Goal: Information Seeking & Learning: Learn about a topic

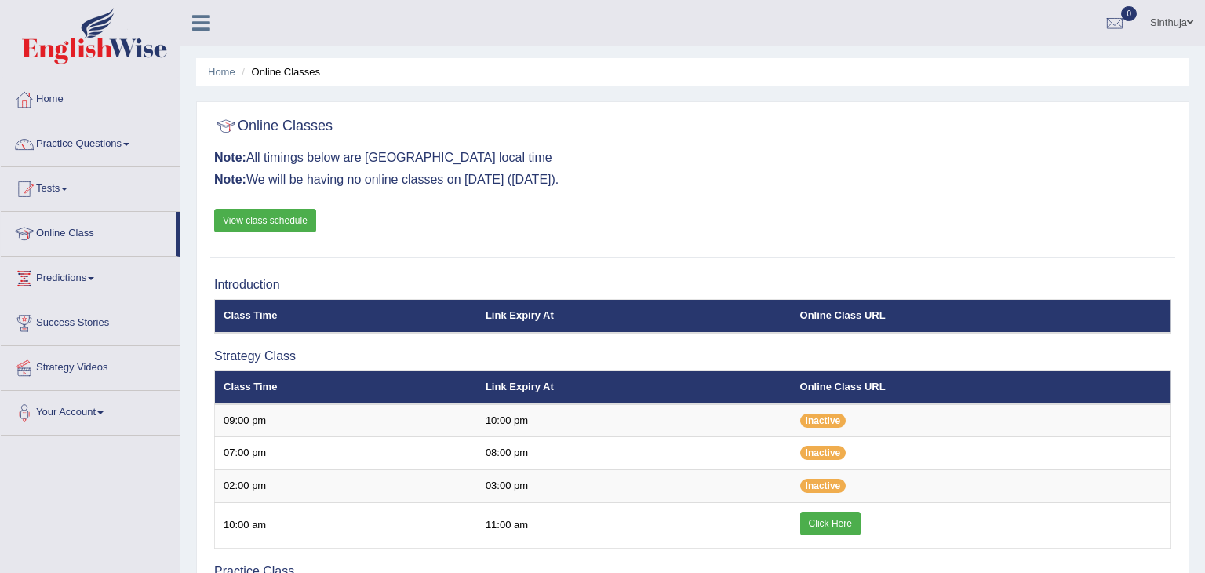
click at [274, 220] on link "View class schedule" at bounding box center [265, 221] width 102 height 24
click at [129, 148] on link "Practice Questions" at bounding box center [90, 141] width 179 height 39
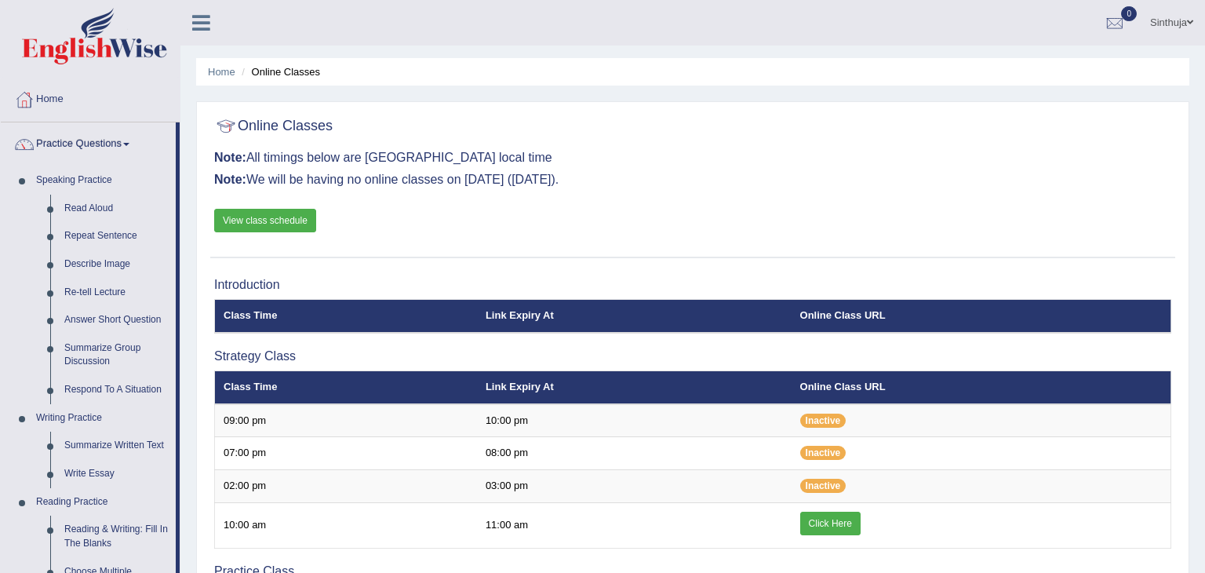
click at [186, 289] on div "Home Online Classes Online Classes Note: All timings below are Melbourne local …" at bounding box center [692, 503] width 1025 height 1006
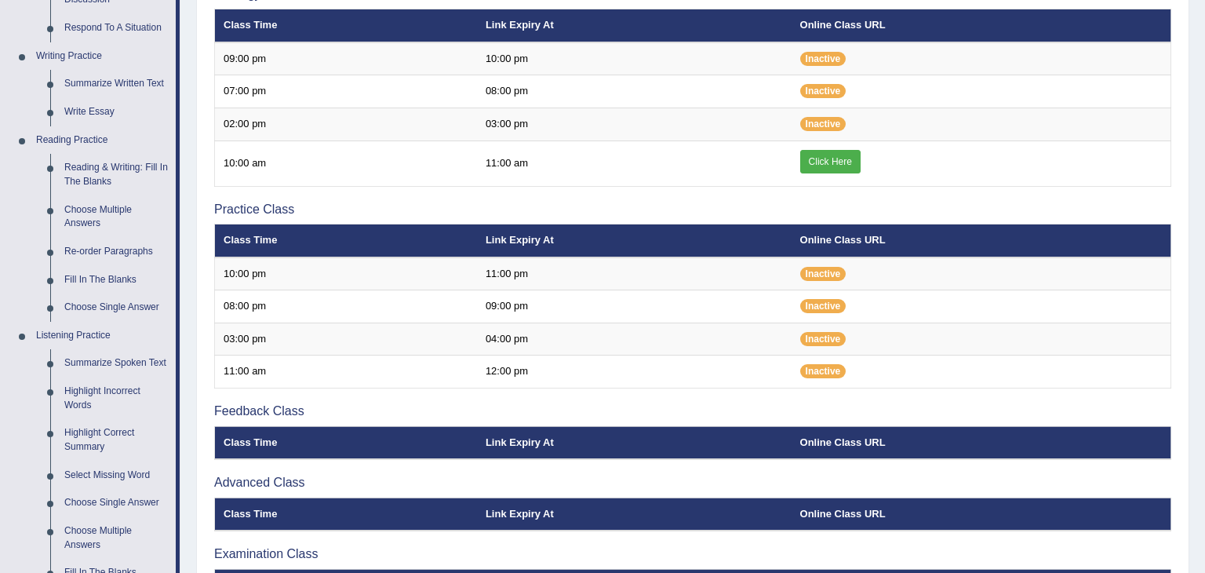
scroll to position [377, 0]
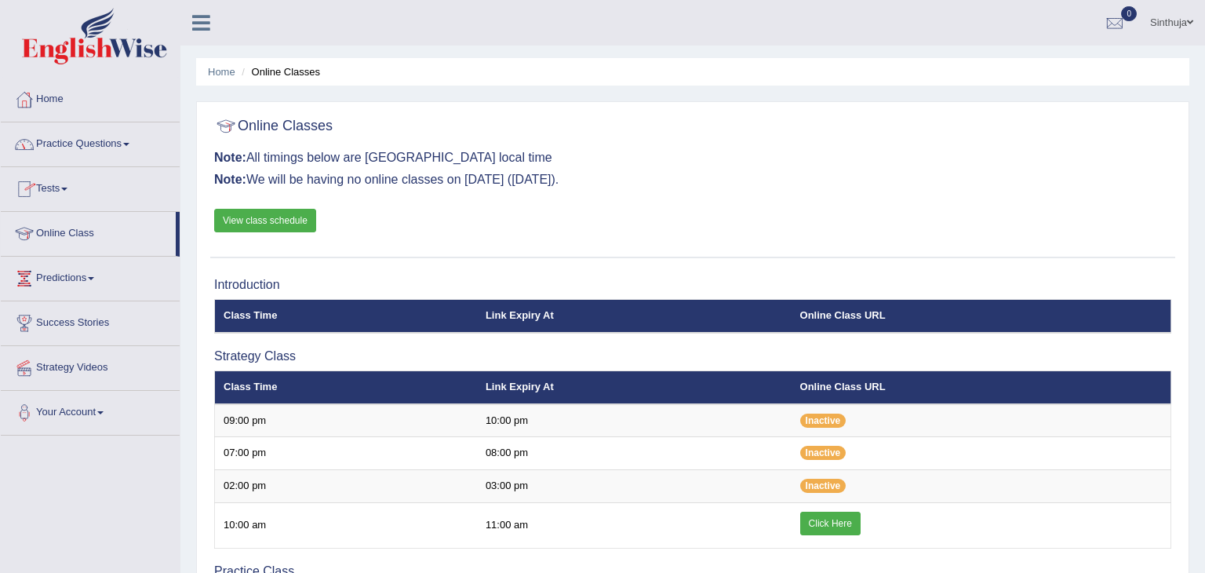
click at [128, 144] on link "Practice Questions" at bounding box center [90, 141] width 179 height 39
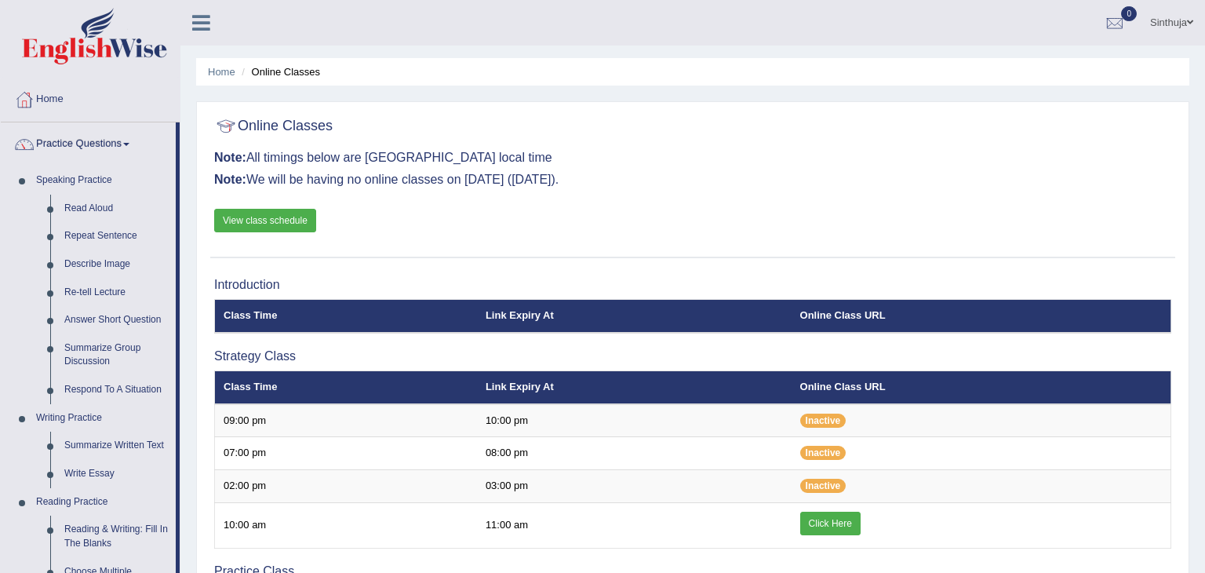
click at [180, 191] on li "Practice Questions Speaking Practice Read Aloud Repeat Sentence Describe Image …" at bounding box center [90, 563] width 179 height 883
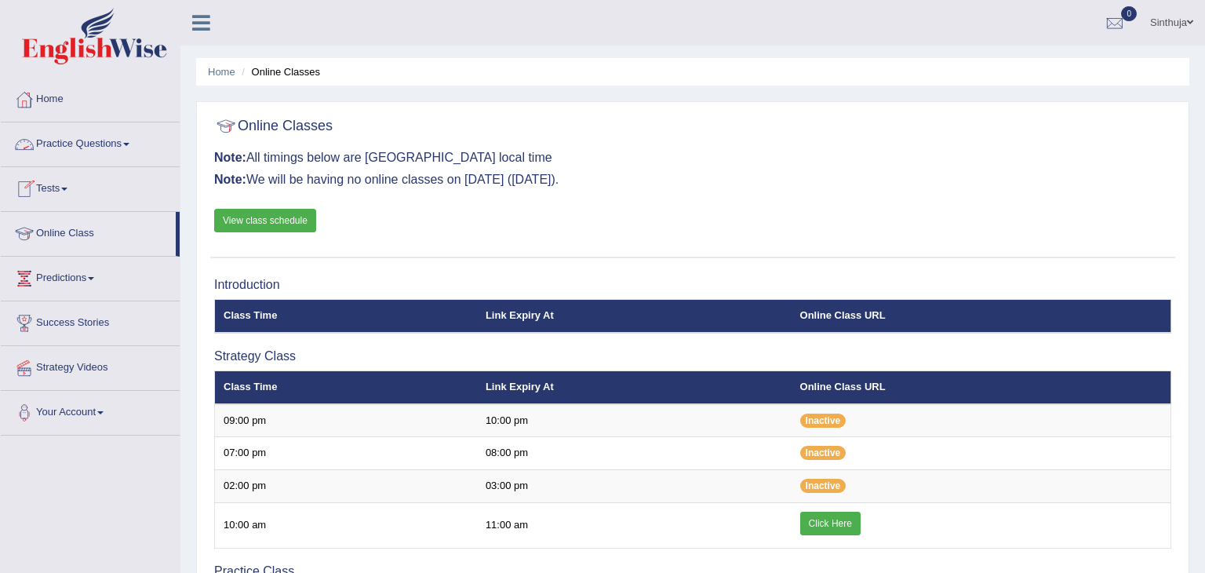
click at [136, 145] on link "Practice Questions" at bounding box center [90, 141] width 179 height 39
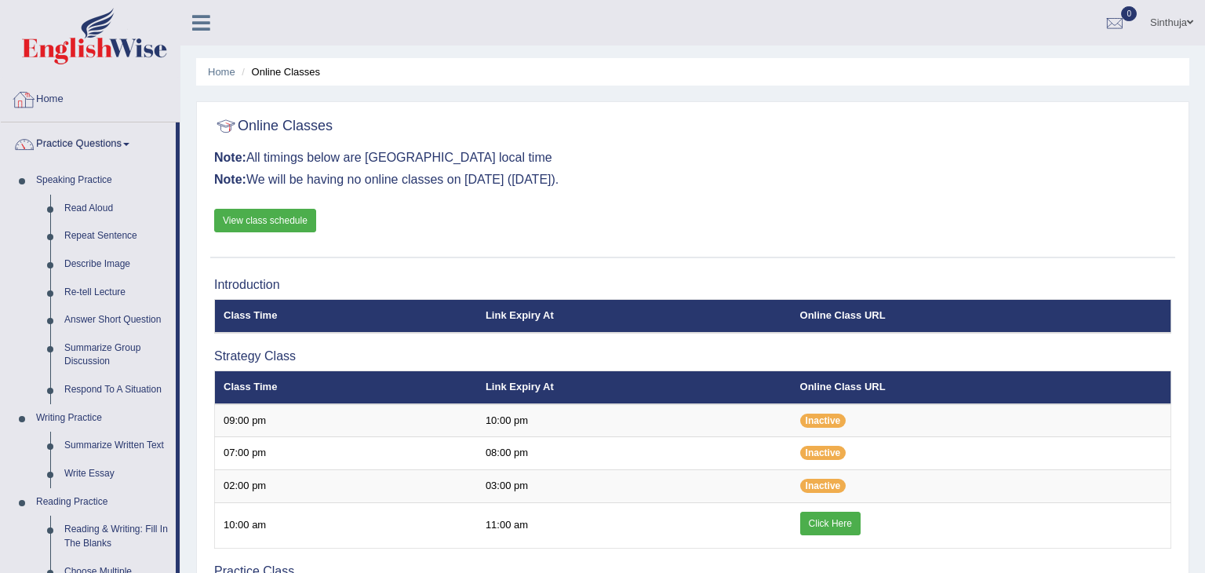
click at [148, 93] on link "Home" at bounding box center [90, 97] width 179 height 39
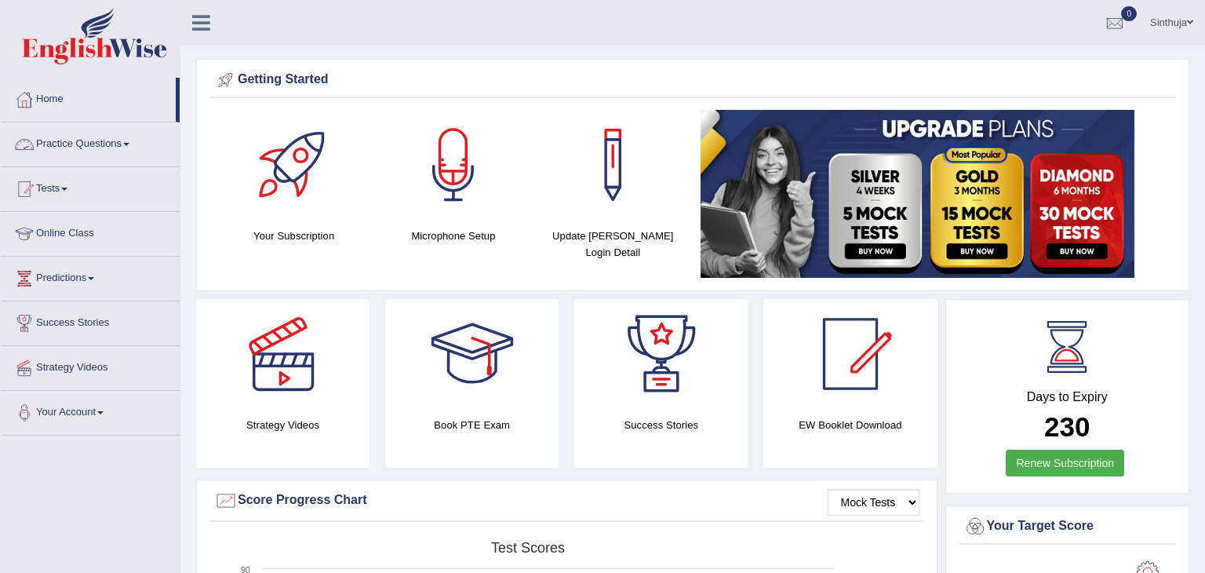
click at [129, 146] on link "Practice Questions" at bounding box center [90, 141] width 179 height 39
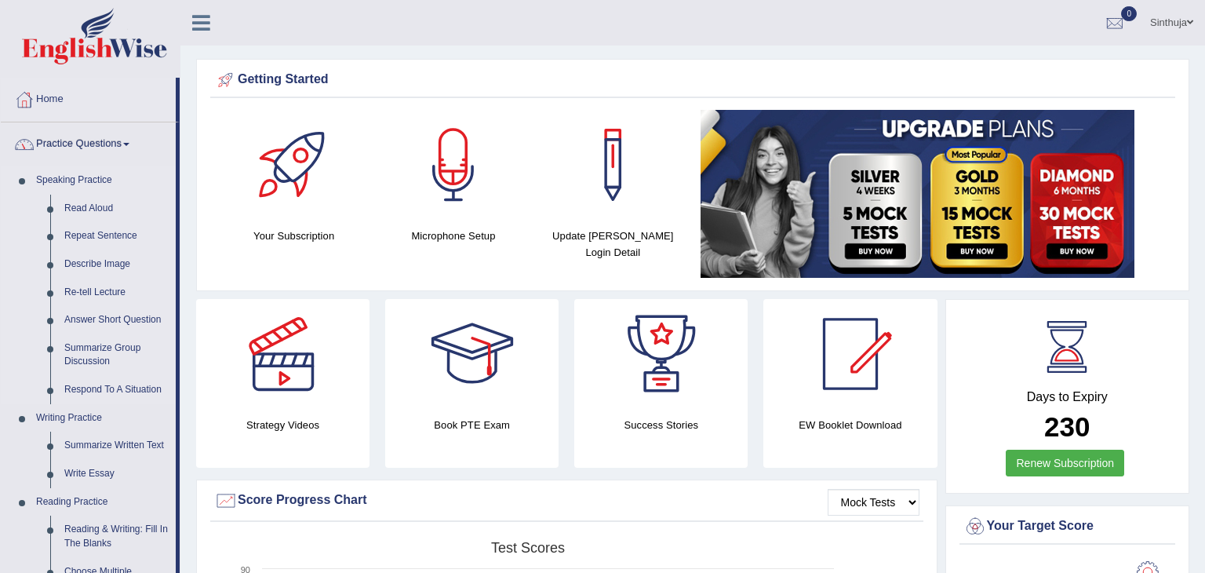
click at [154, 173] on link "Speaking Practice" at bounding box center [102, 180] width 147 height 28
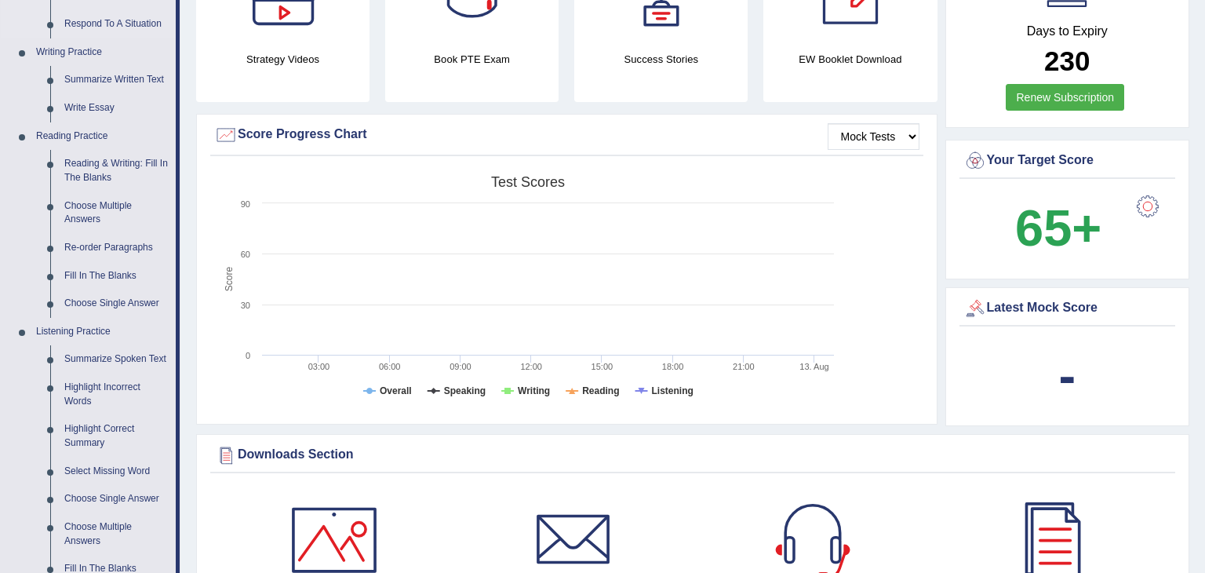
scroll to position [408, 0]
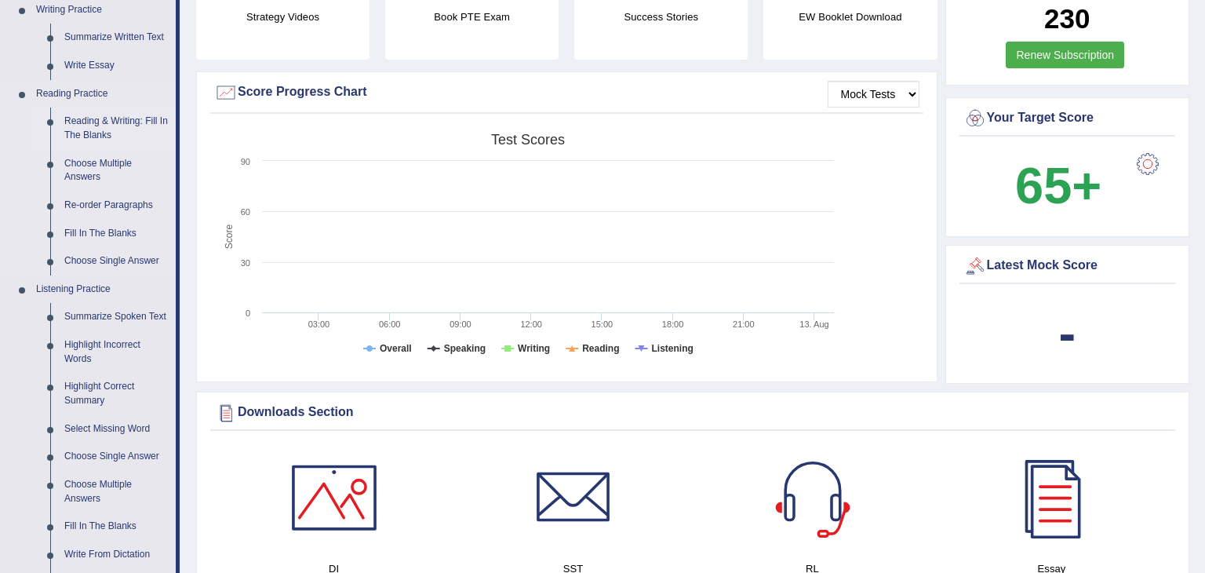
click at [89, 121] on link "Reading & Writing: Fill In The Blanks" at bounding box center [116, 129] width 118 height 42
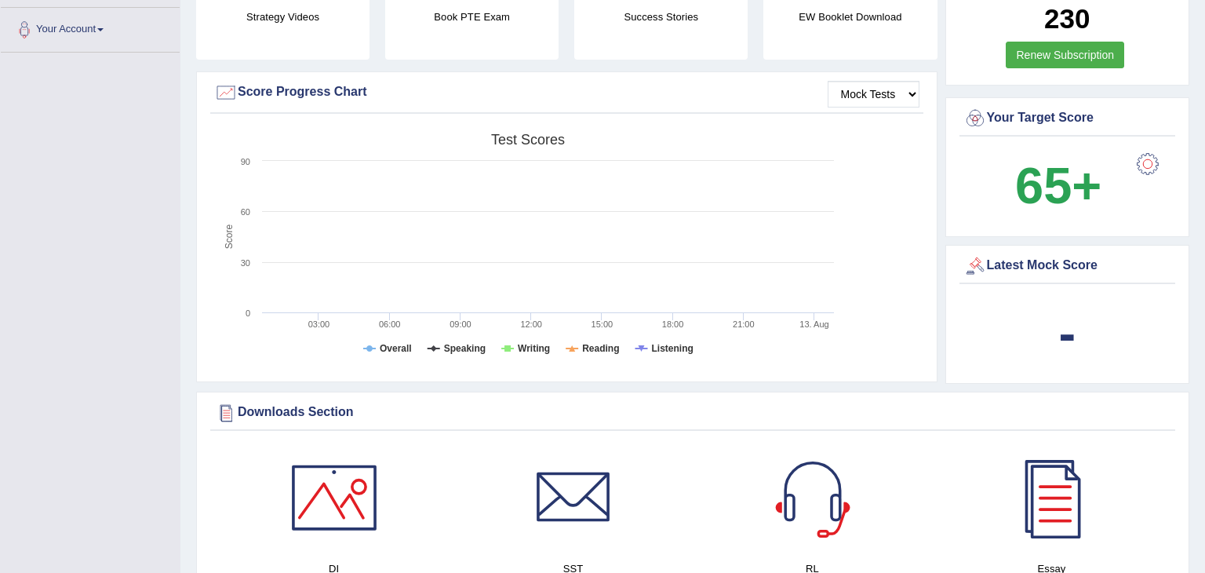
scroll to position [169, 0]
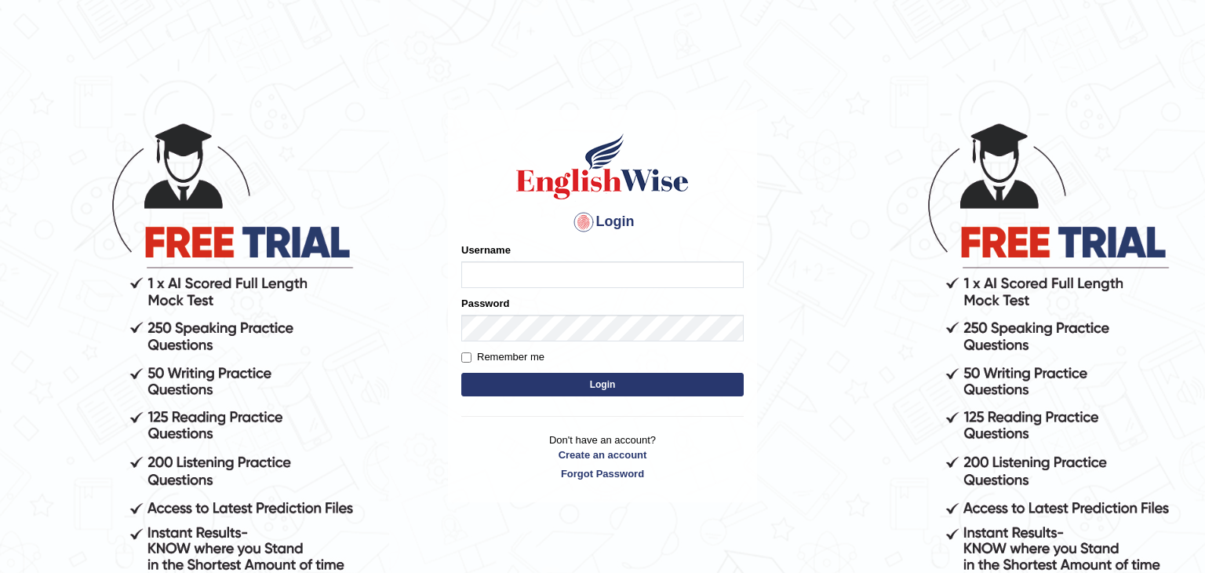
type input "Sinthuja"
click at [601, 381] on button "Login" at bounding box center [602, 385] width 283 height 24
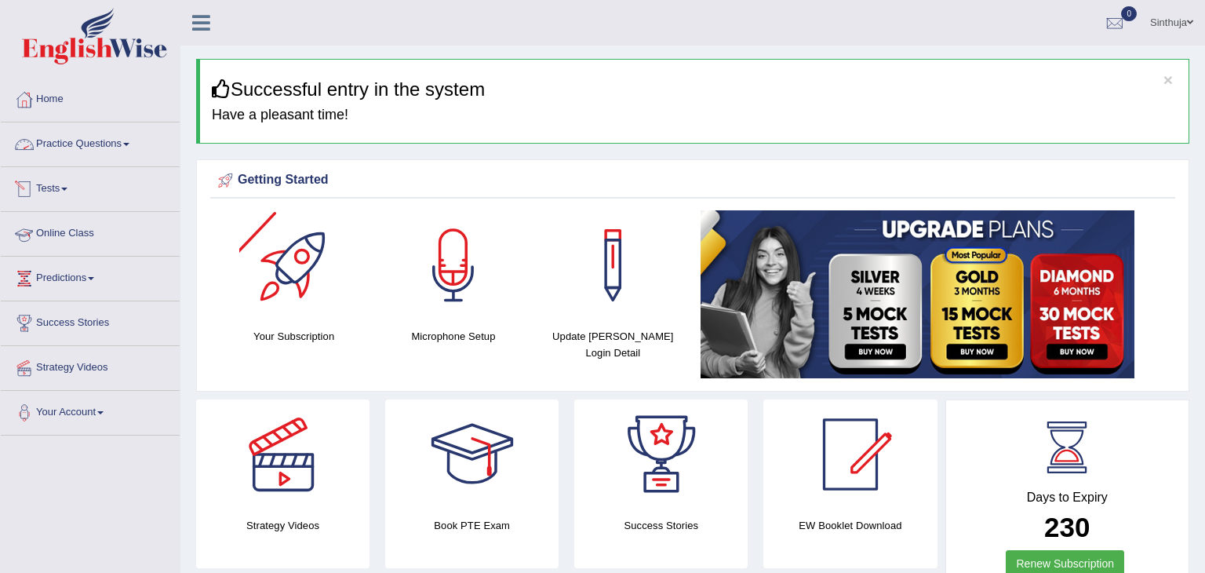
click at [133, 136] on link "Practice Questions" at bounding box center [90, 141] width 179 height 39
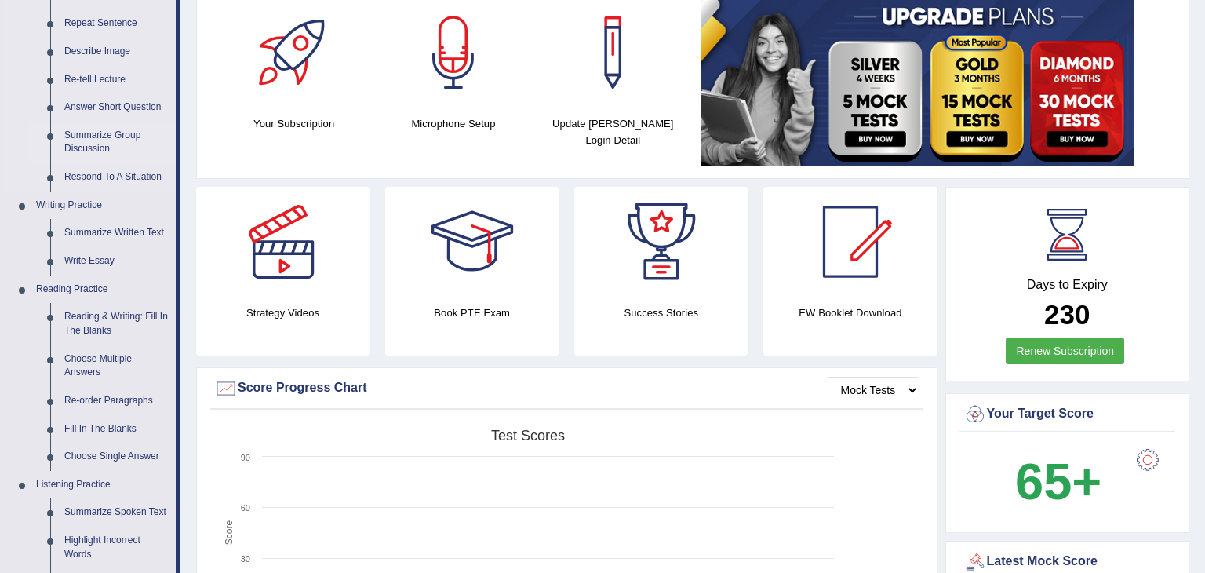
scroll to position [220, 0]
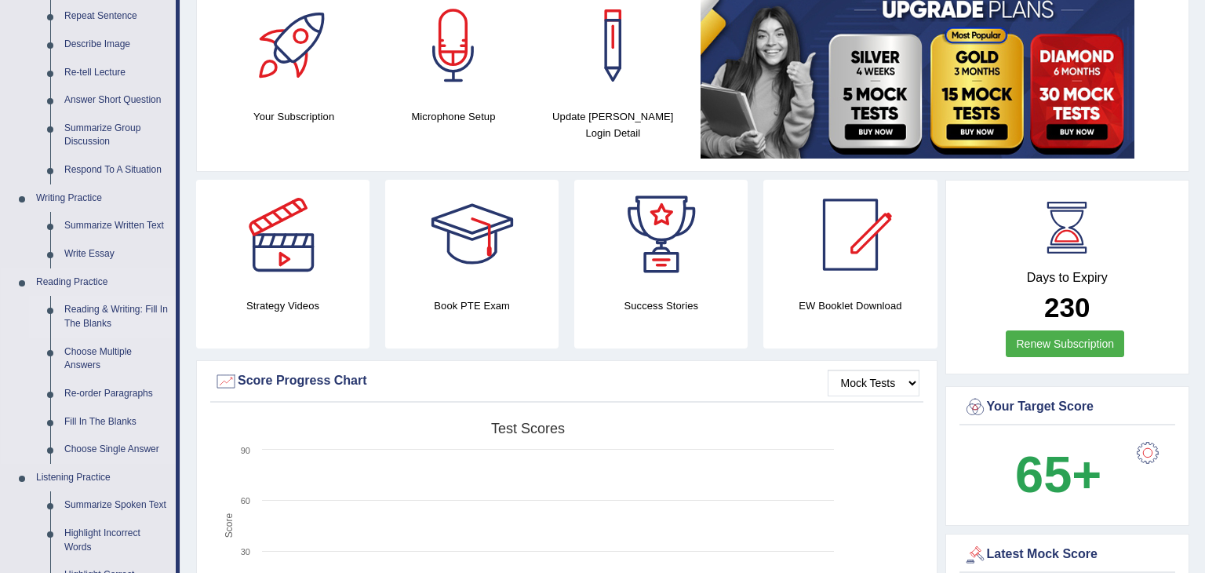
click at [96, 320] on link "Reading & Writing: Fill In The Blanks" at bounding box center [116, 317] width 118 height 42
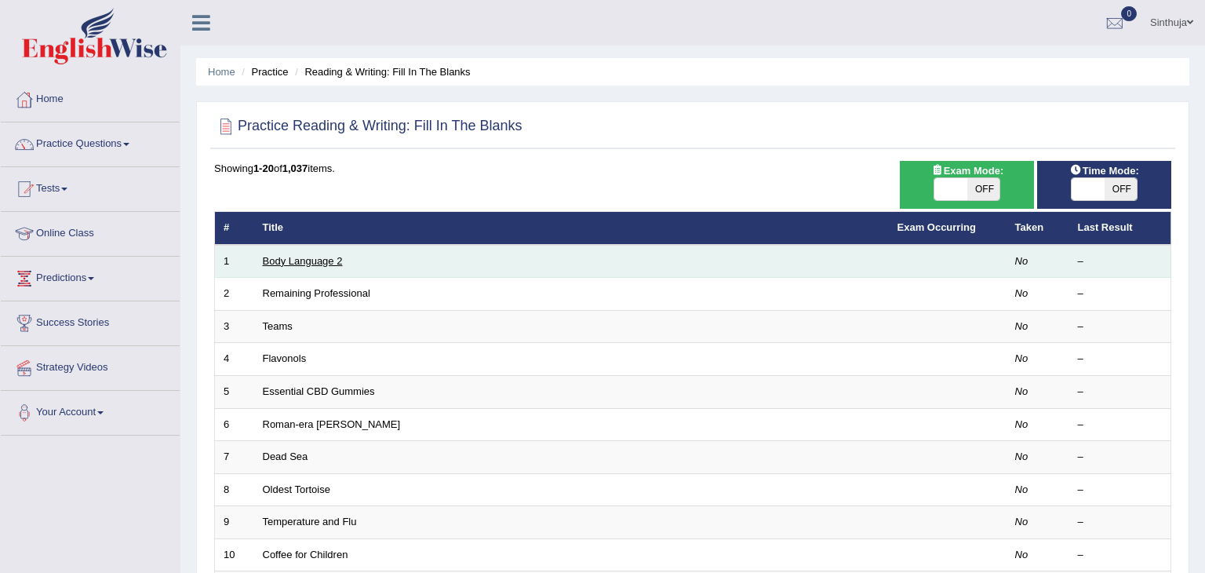
click at [296, 263] on link "Body Language 2" at bounding box center [303, 261] width 80 height 12
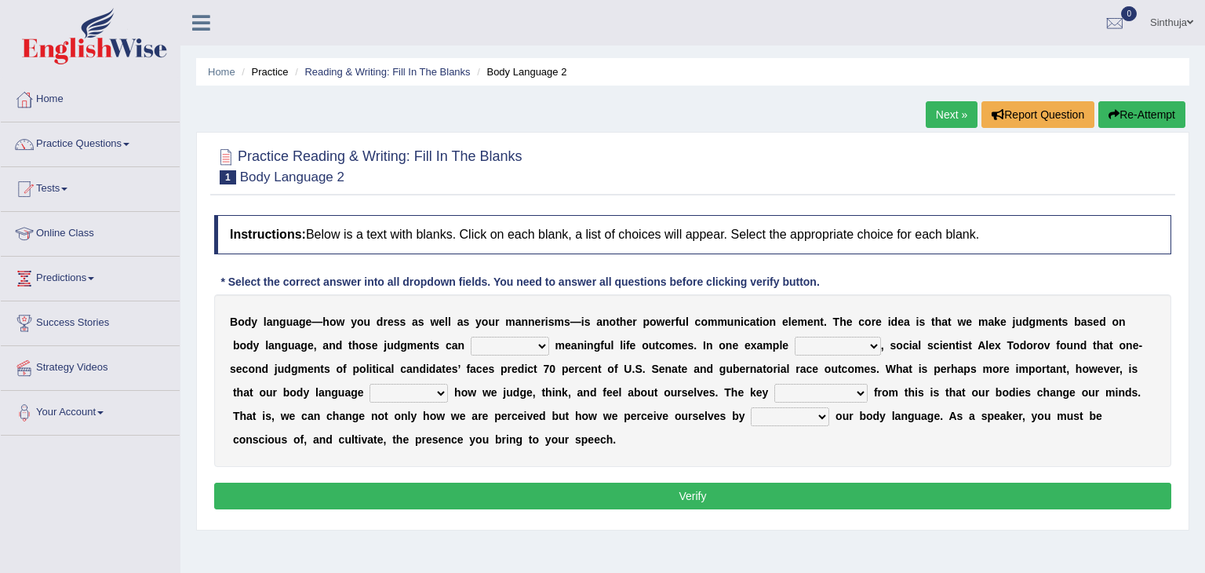
click at [471, 343] on select "predict preserve prevent prepare" at bounding box center [510, 346] width 78 height 19
select select "preserve"
click at [471, 337] on select "predict preserve prevent prepare" at bounding box center [510, 346] width 78 height 19
click at [795, 345] on select "citing having cited to be cited cited" at bounding box center [838, 346] width 86 height 19
select select "having cited"
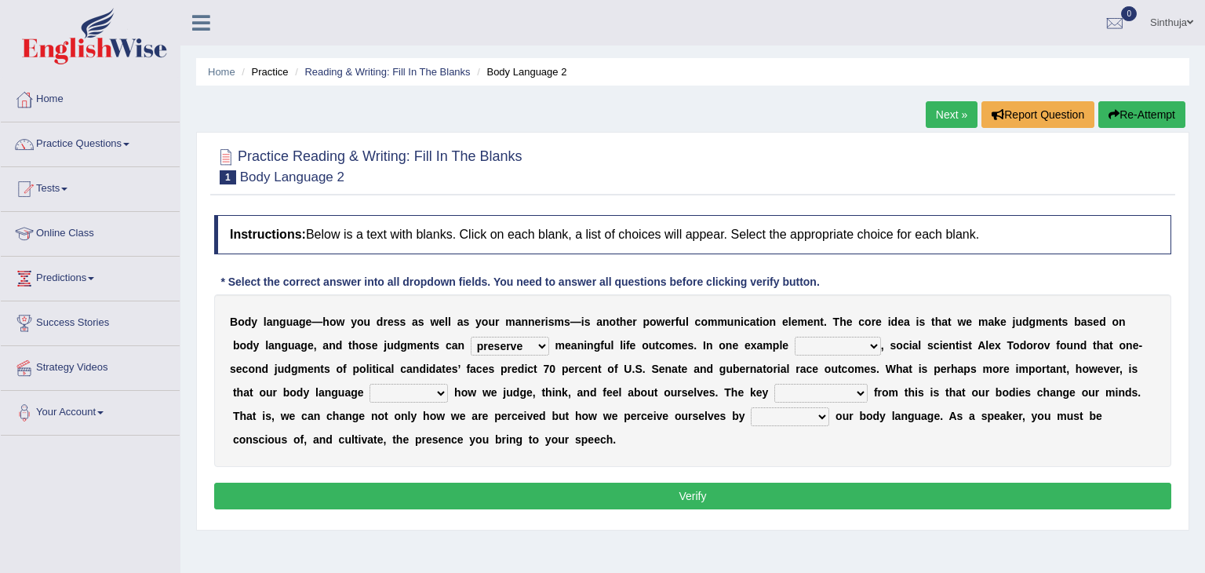
click at [795, 337] on select "citing having cited to be cited cited" at bounding box center [838, 346] width 86 height 19
click at [370, 395] on select "refrains reflects refers refreshes" at bounding box center [409, 393] width 78 height 19
select select "reflects"
click at [370, 384] on select "refrains reflects refers refreshes" at bounding box center [409, 393] width 78 height 19
click at [775, 392] on select "drawback breakthrough takeaway takeoff" at bounding box center [821, 393] width 93 height 19
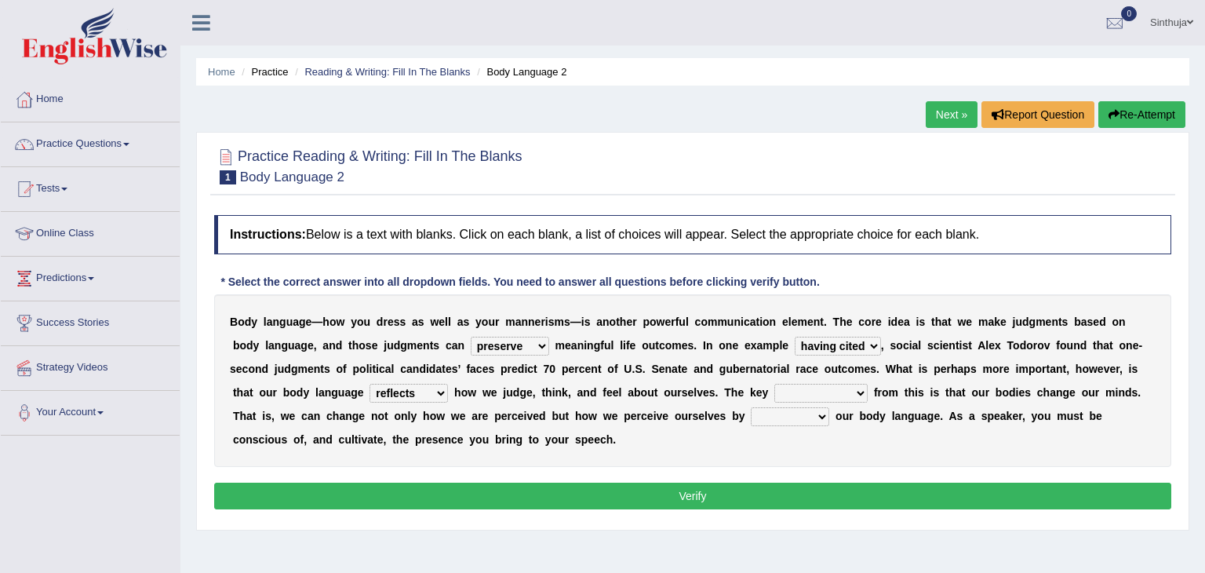
select select "takeaway"
click at [775, 384] on select "drawback breakthrough takeaway takeoff" at bounding box center [821, 393] width 93 height 19
click at [751, 420] on select "enacting enabling making managing" at bounding box center [790, 416] width 78 height 19
select select "making"
click at [751, 407] on select "enacting enabling making managing" at bounding box center [790, 416] width 78 height 19
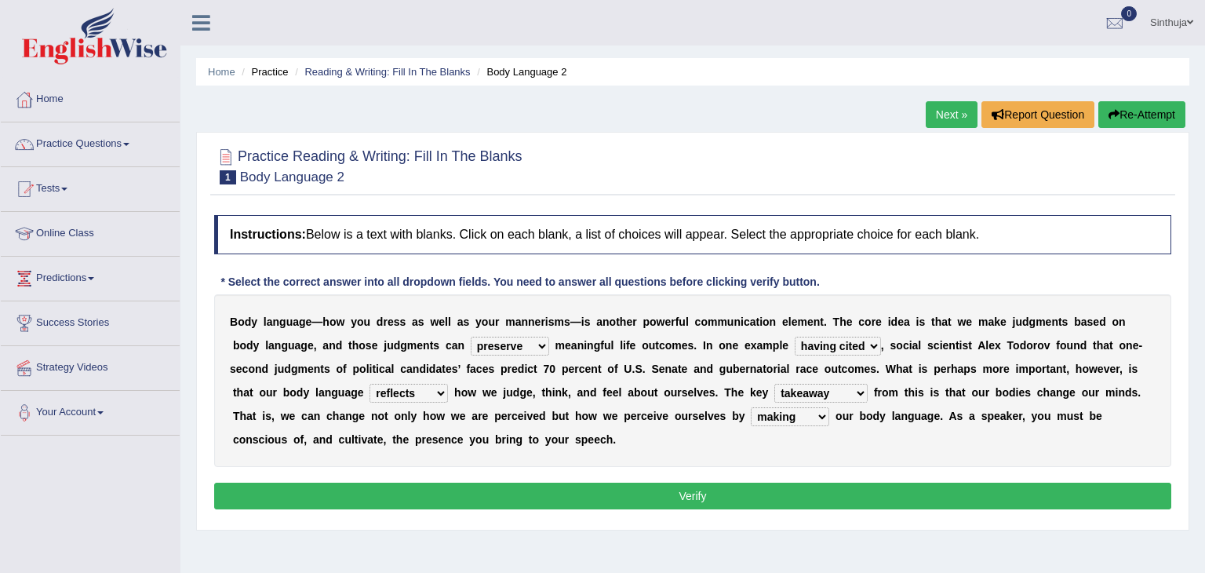
click at [552, 490] on button "Verify" at bounding box center [692, 496] width 957 height 27
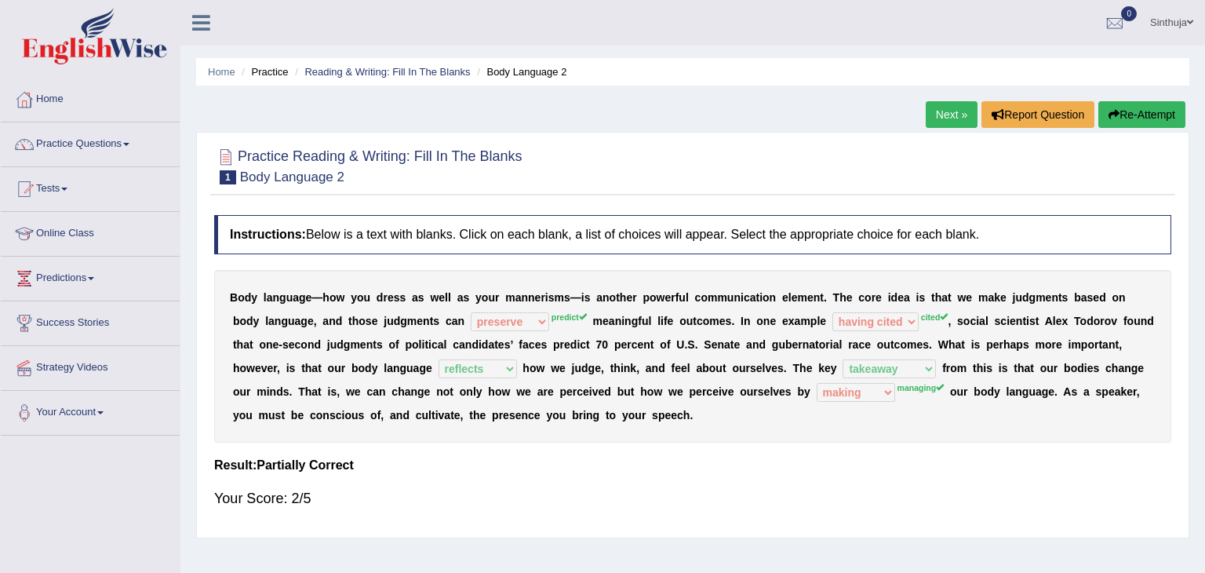
click at [943, 103] on link "Next »" at bounding box center [952, 114] width 52 height 27
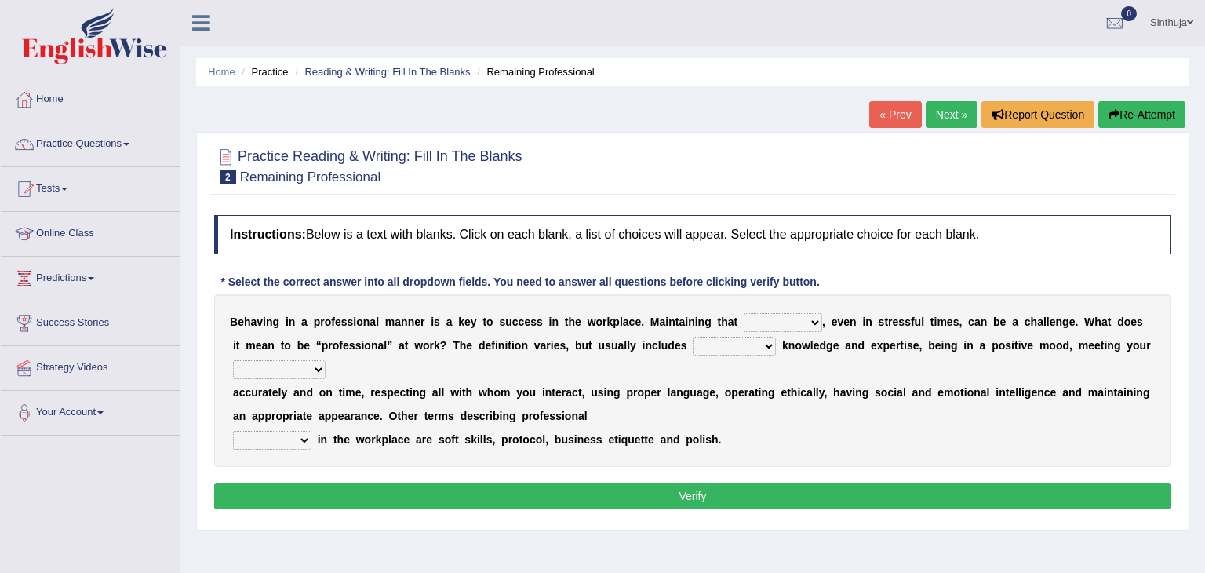
click at [781, 322] on select "demand domain direction demeanor" at bounding box center [783, 322] width 78 height 19
select select "domain"
click at [744, 313] on select "demand domain direction demeanor" at bounding box center [783, 322] width 78 height 19
click at [693, 343] on select "possessing appraising processing assessing" at bounding box center [734, 346] width 83 height 19
select select "assessing"
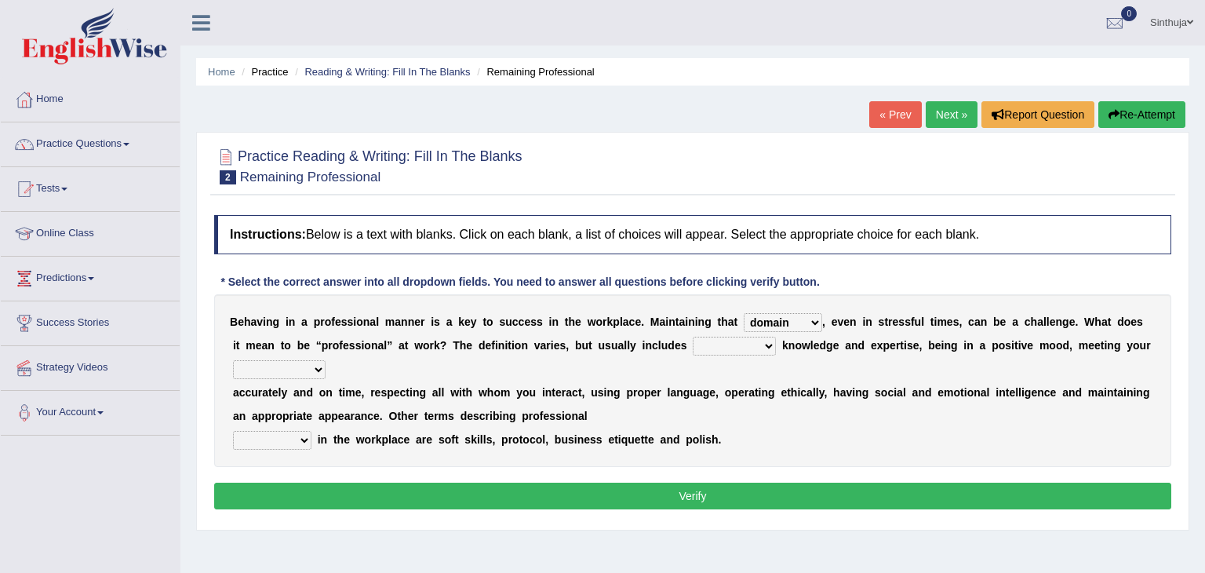
click at [693, 337] on select "possessing appraising processing assessing" at bounding box center [734, 346] width 83 height 19
click at [326, 360] on select "opportunities occupations observations obligations" at bounding box center [279, 369] width 93 height 19
select select "obligations"
click at [326, 360] on select "opportunities occupations observations obligations" at bounding box center [279, 369] width 93 height 19
click at [303, 431] on select "conduct contact condition contract" at bounding box center [272, 440] width 78 height 19
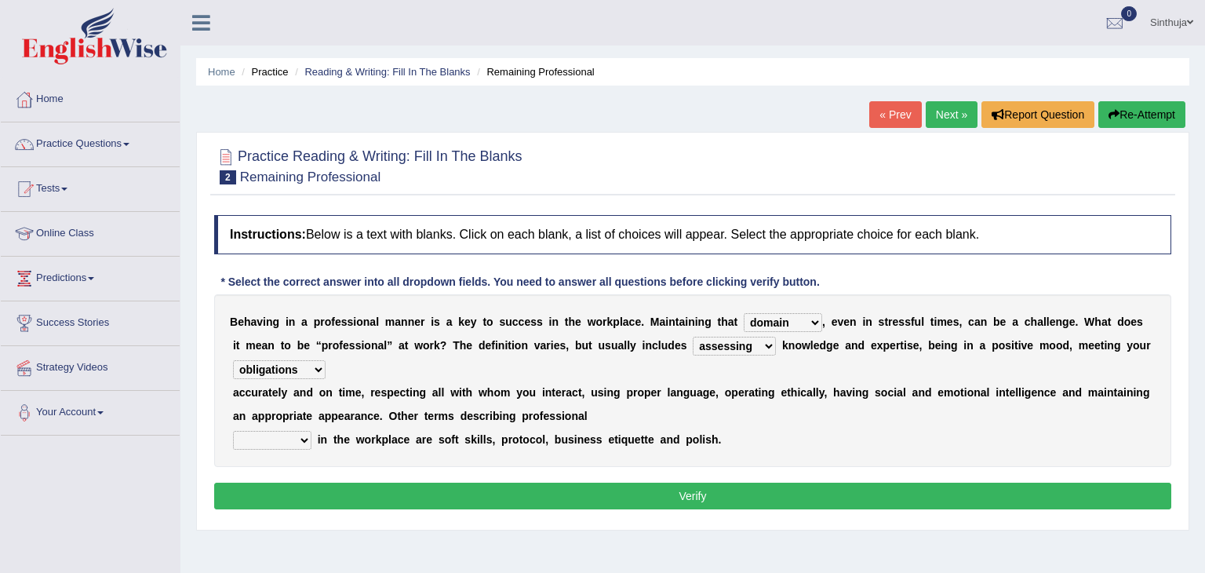
select select "conduct"
click at [233, 431] on select "conduct contact condition contract" at bounding box center [272, 440] width 78 height 19
click at [410, 483] on button "Verify" at bounding box center [692, 496] width 957 height 27
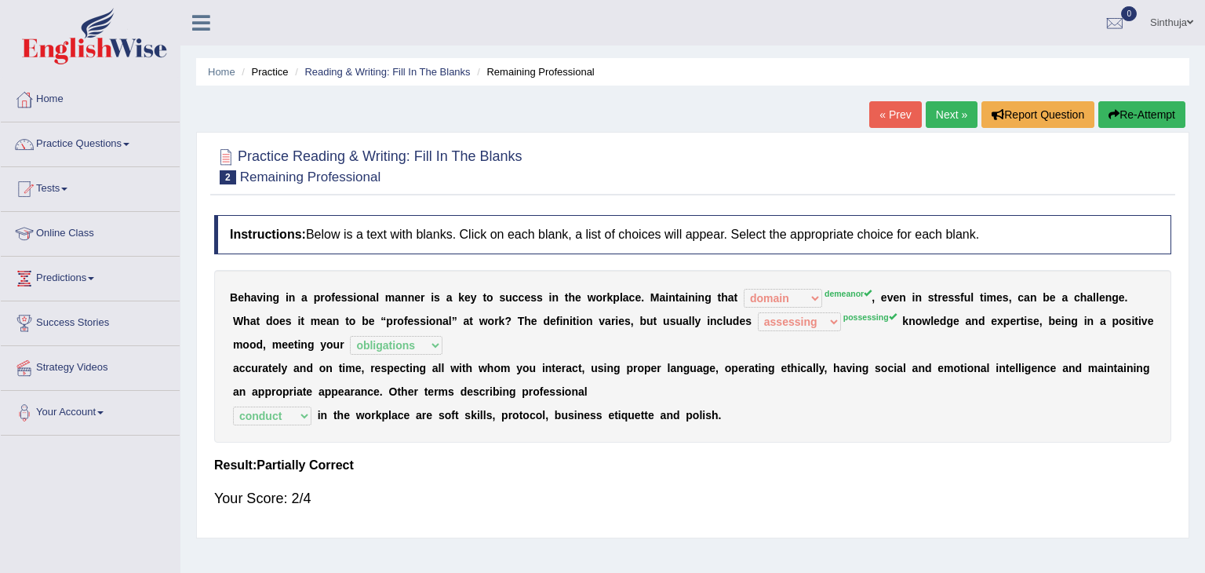
click at [943, 116] on link "Next »" at bounding box center [952, 114] width 52 height 27
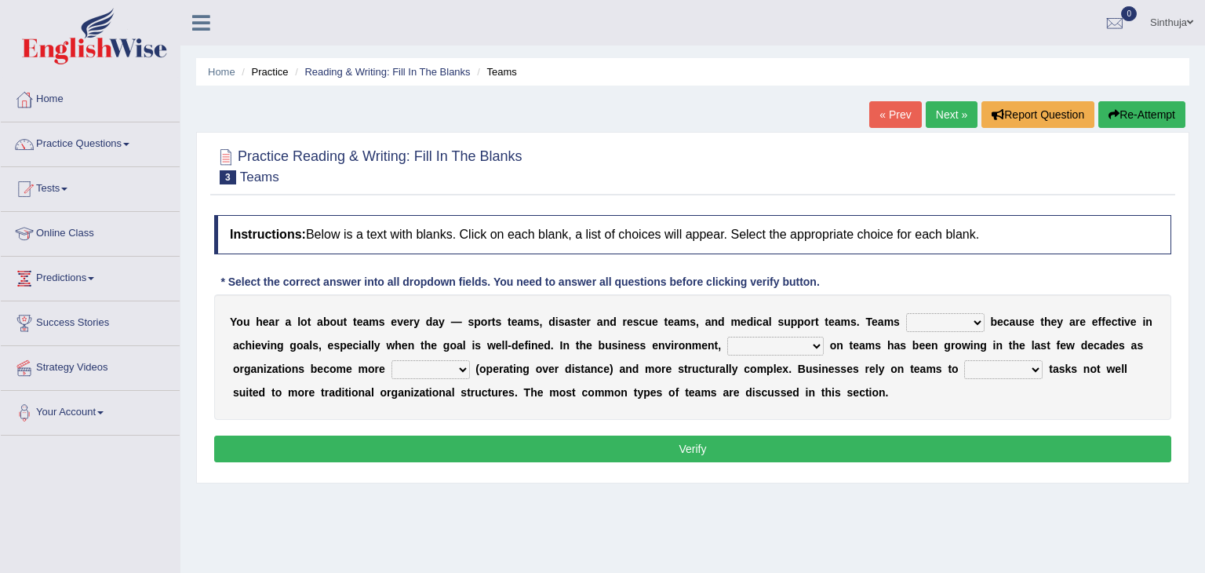
click at [935, 323] on select "exert extend express exist" at bounding box center [945, 322] width 78 height 19
select select "exist"
click at [906, 313] on select "exert extend express exist" at bounding box center [945, 322] width 78 height 19
click at [727, 345] on select "reliability reliance realization independence" at bounding box center [775, 346] width 97 height 19
select select "reliability"
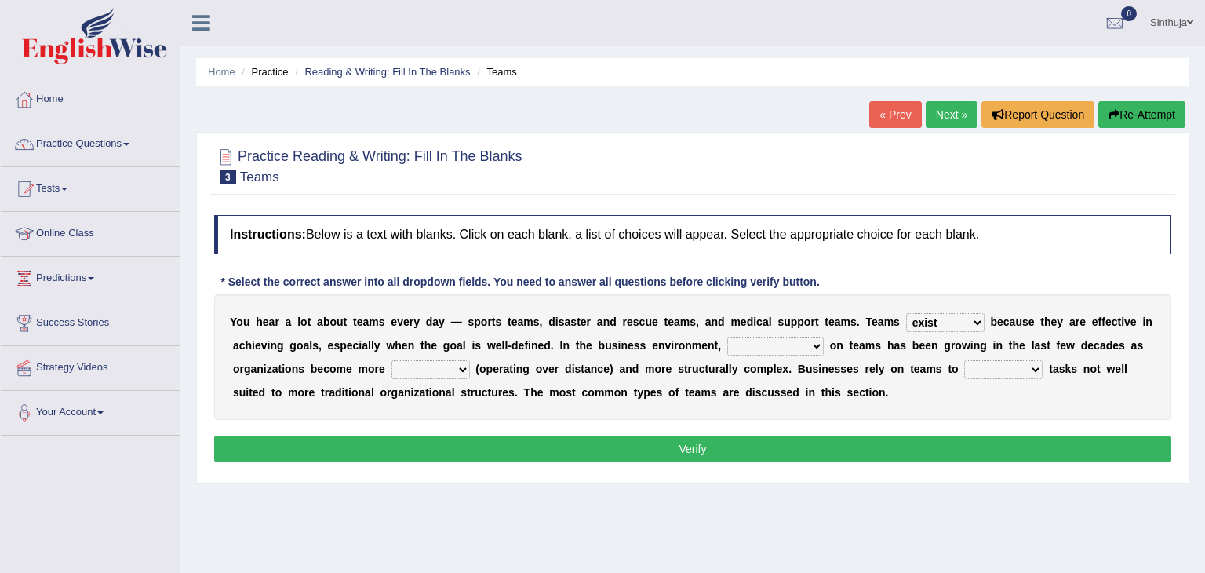
click at [727, 337] on select "reliability reliance realization independence" at bounding box center [775, 346] width 97 height 19
click at [392, 372] on select "authentic virtual simplified veritable" at bounding box center [431, 369] width 78 height 19
select select "authentic"
click at [392, 360] on select "authentic virtual simplified veritable" at bounding box center [431, 369] width 78 height 19
click at [964, 368] on select "perform possess compare conform" at bounding box center [1003, 369] width 78 height 19
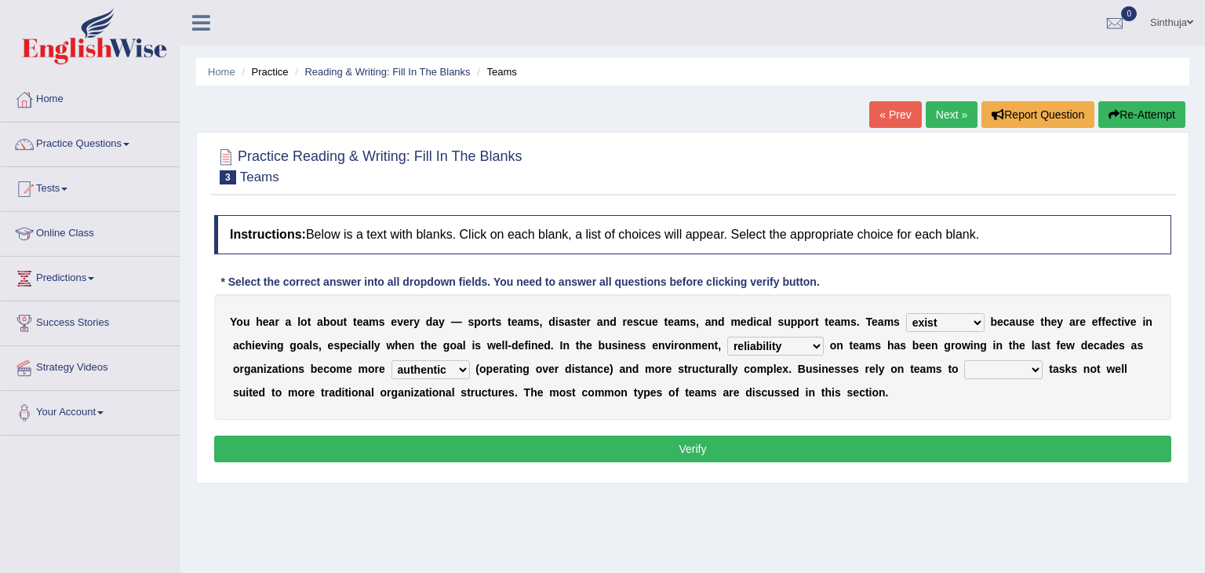
select select "perform"
click at [964, 360] on select "perform possess compare conform" at bounding box center [1003, 369] width 78 height 19
click at [738, 450] on button "Verify" at bounding box center [692, 449] width 957 height 27
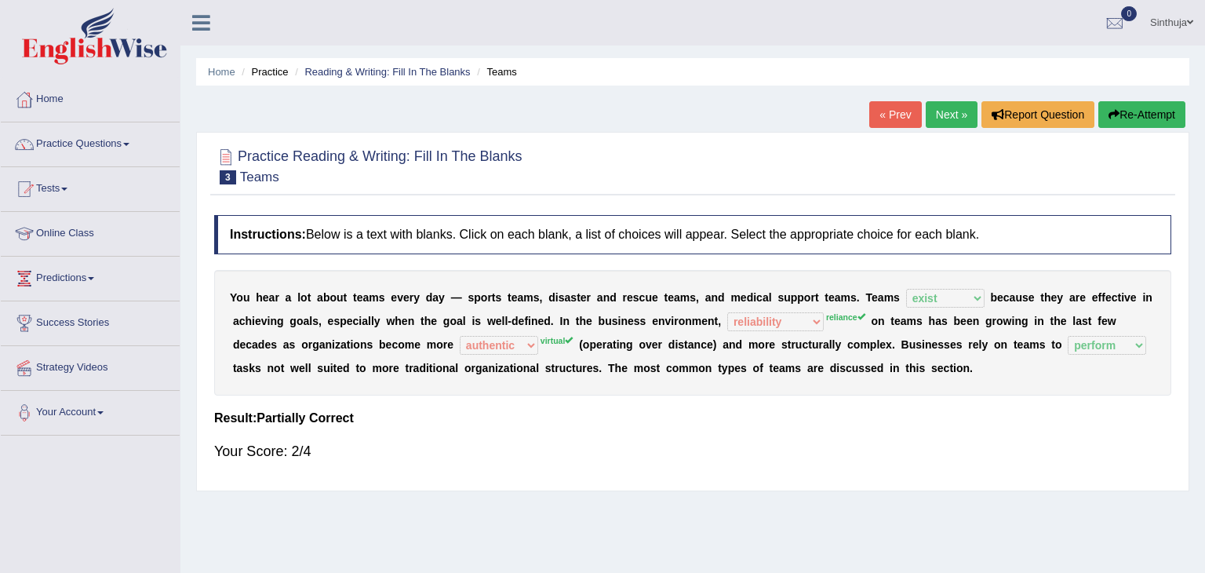
click at [940, 111] on link "Next »" at bounding box center [952, 114] width 52 height 27
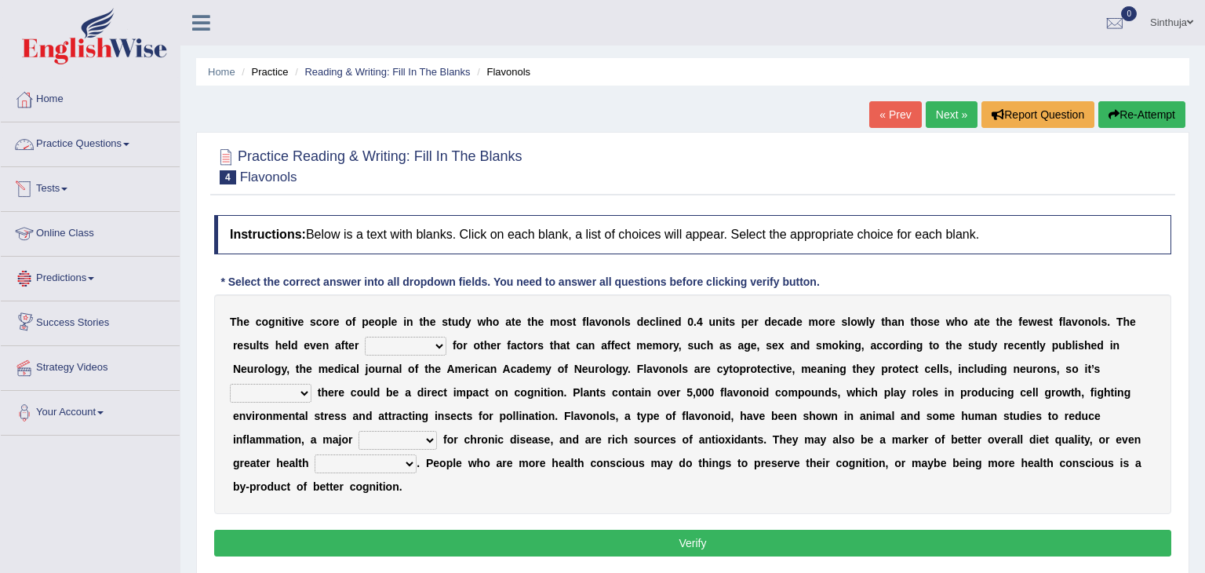
click at [130, 149] on link "Practice Questions" at bounding box center [90, 141] width 179 height 39
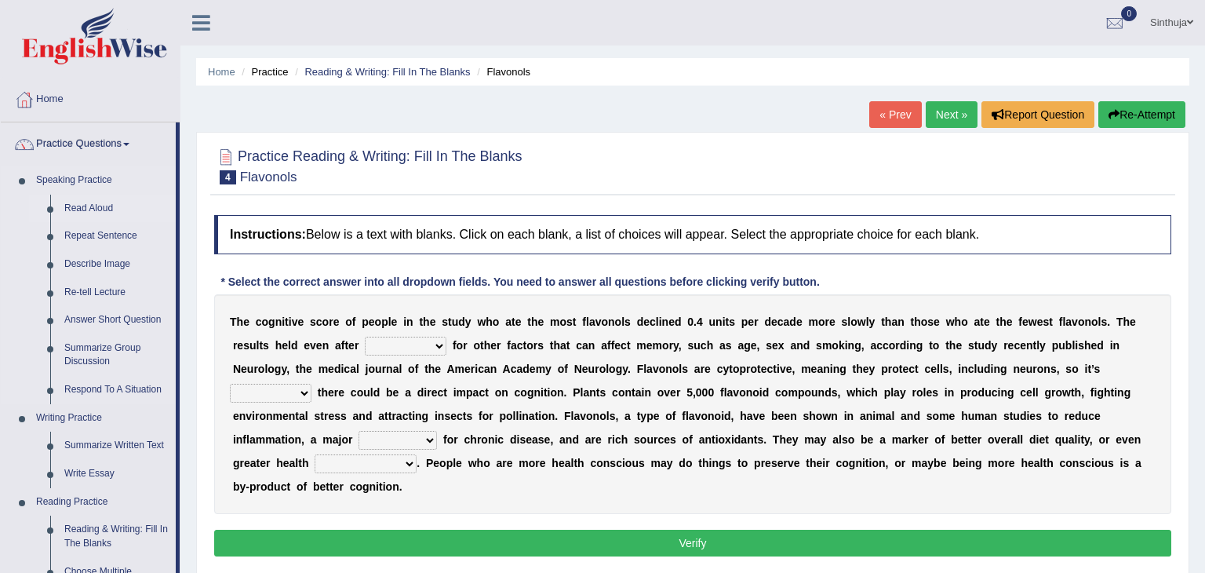
click at [144, 219] on link "Read Aloud" at bounding box center [116, 209] width 118 height 28
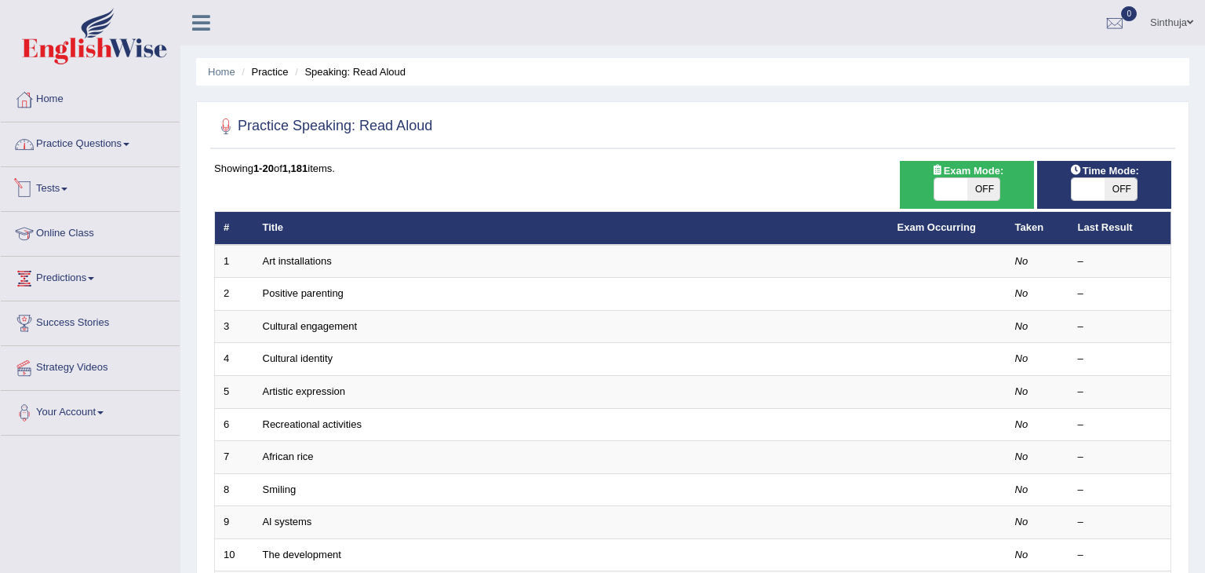
click at [132, 155] on link "Practice Questions" at bounding box center [90, 141] width 179 height 39
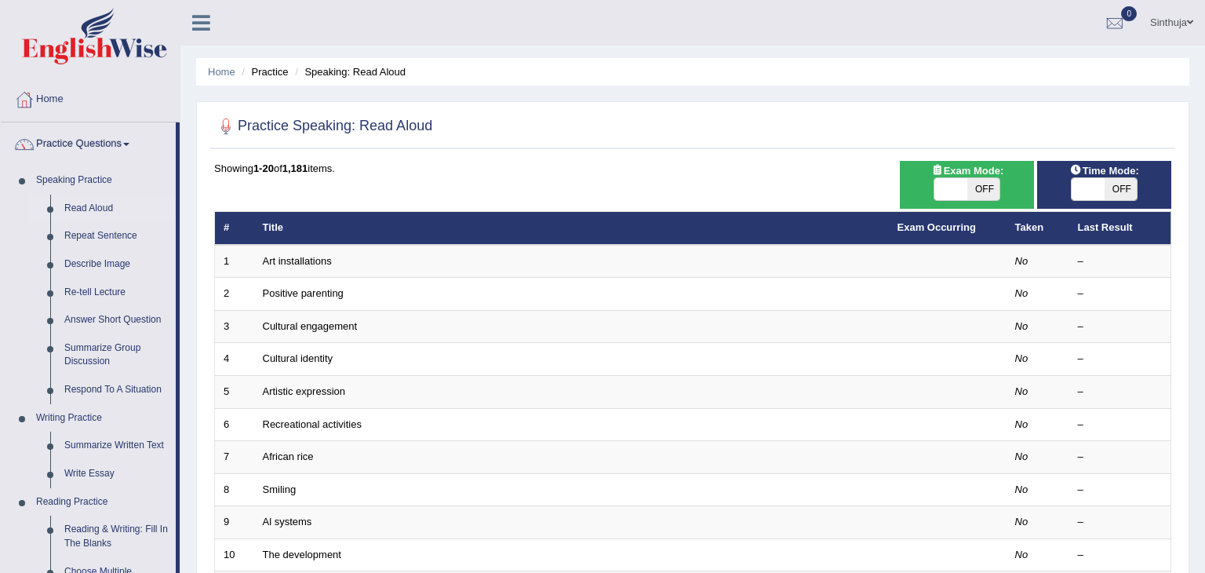
click at [465, 188] on div "Showing 1-20 of 1,181 items. # Title Exam Occurring Taken Last Result 1 Art ins…" at bounding box center [692, 568] width 957 height 814
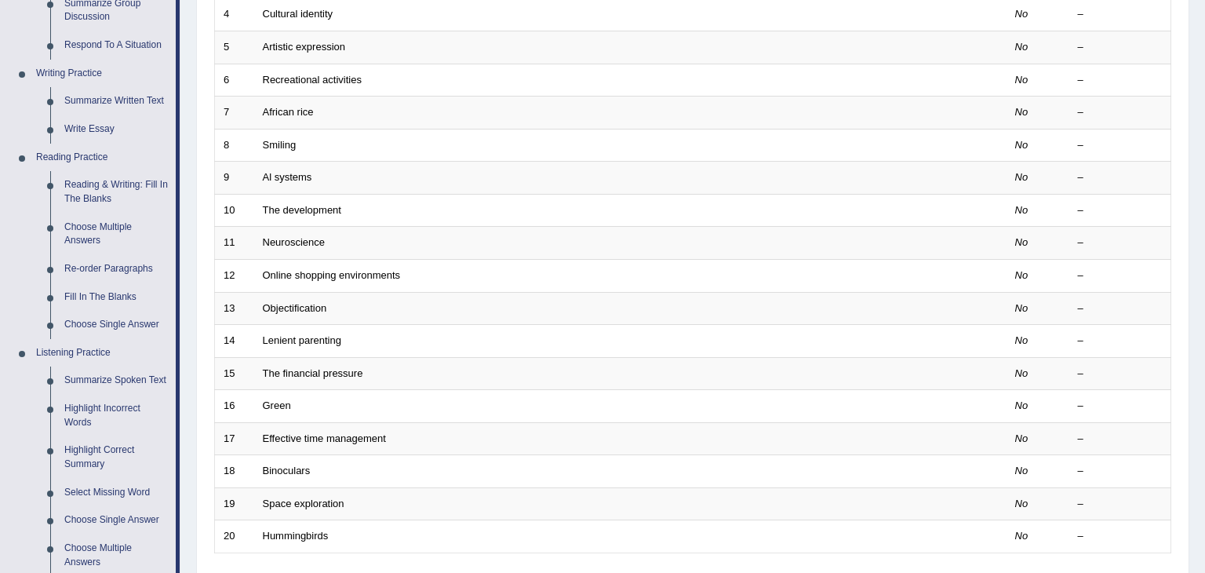
scroll to position [345, 0]
click at [86, 410] on link "Highlight Incorrect Words" at bounding box center [116, 415] width 118 height 42
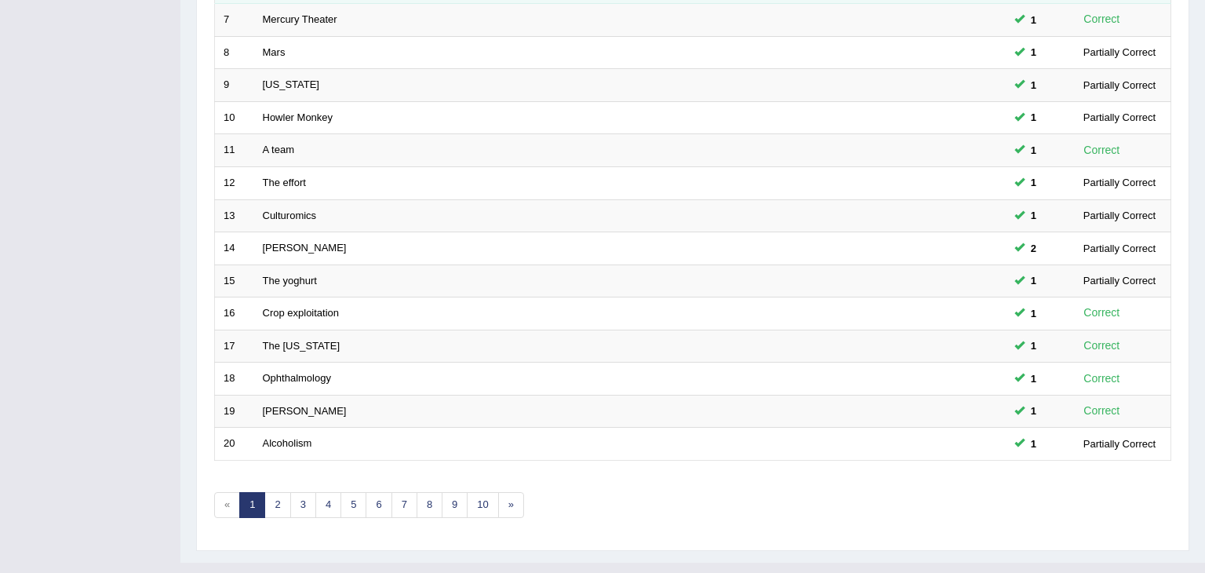
scroll to position [461, 0]
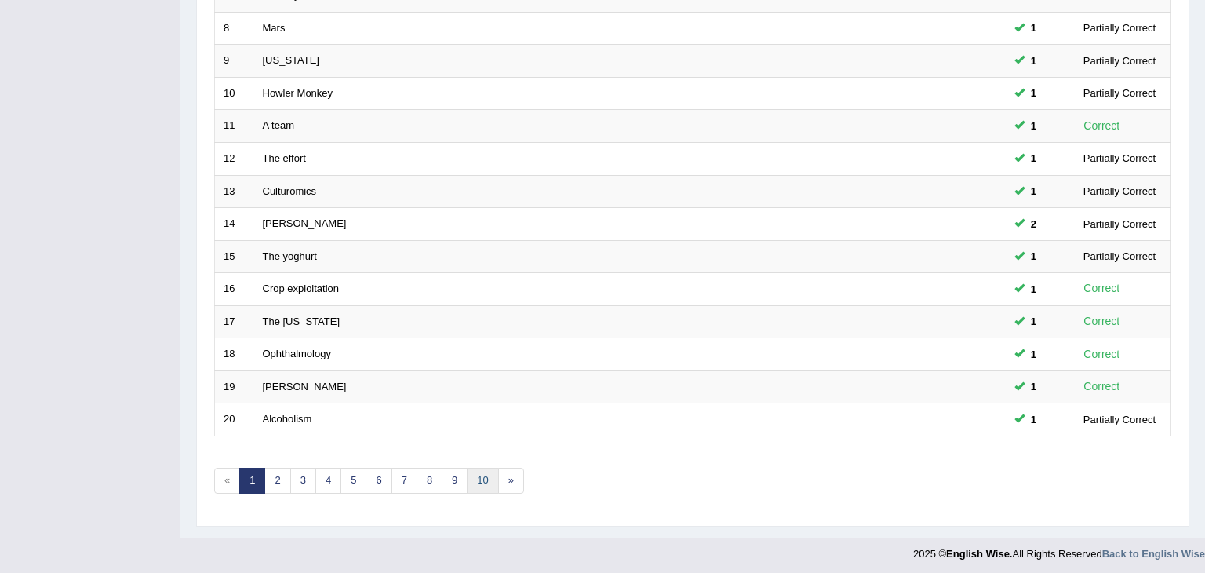
click at [477, 479] on link "10" at bounding box center [482, 481] width 31 height 26
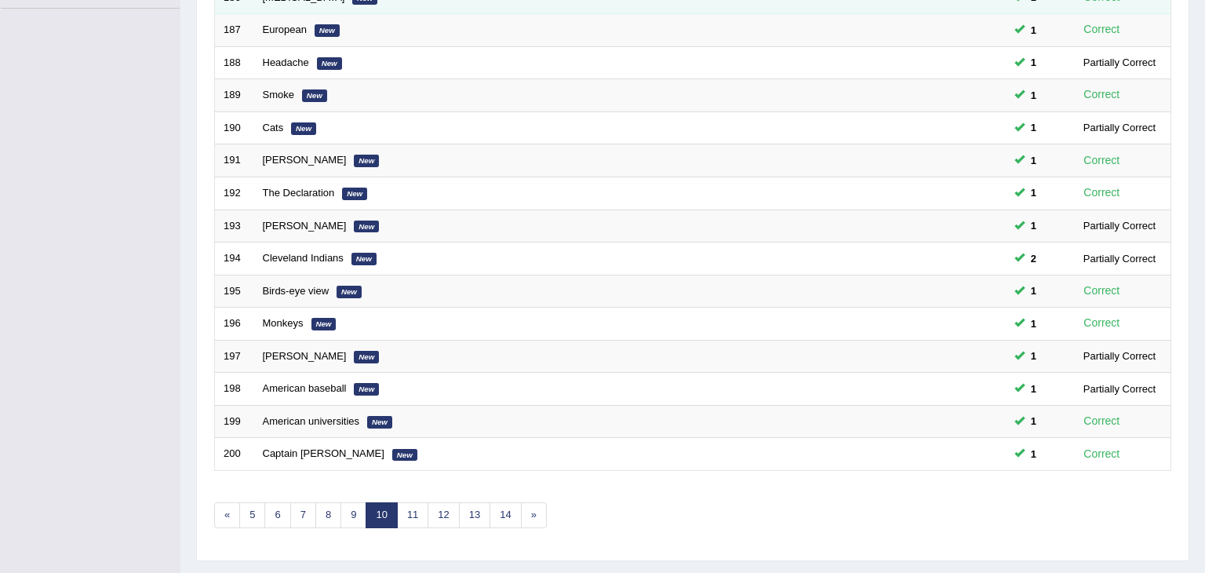
scroll to position [461, 0]
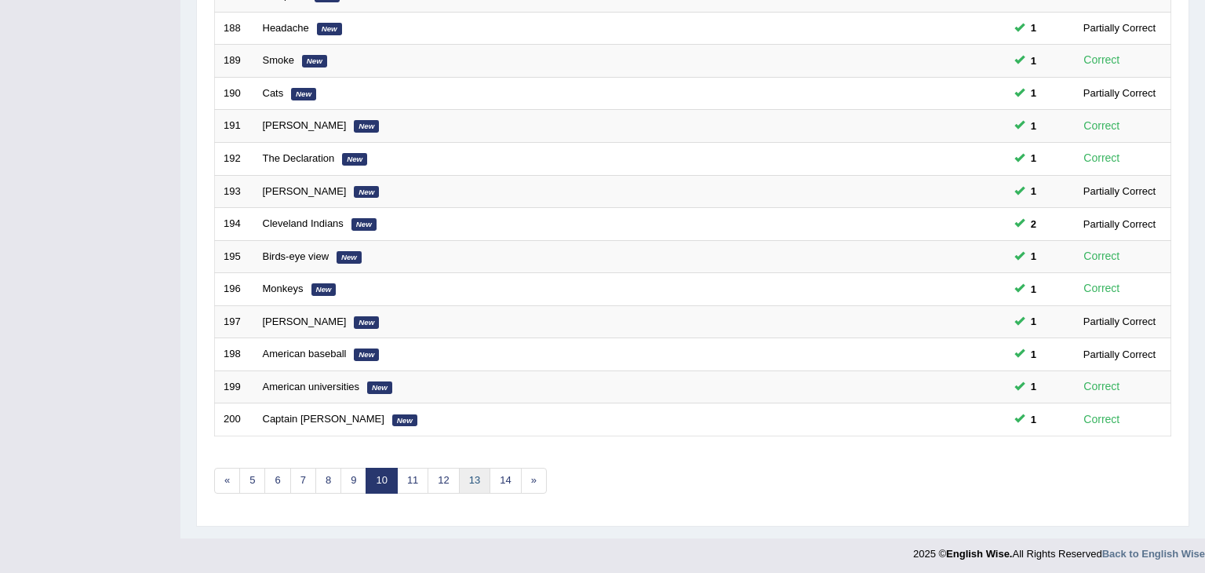
click at [462, 474] on link "13" at bounding box center [474, 481] width 31 height 26
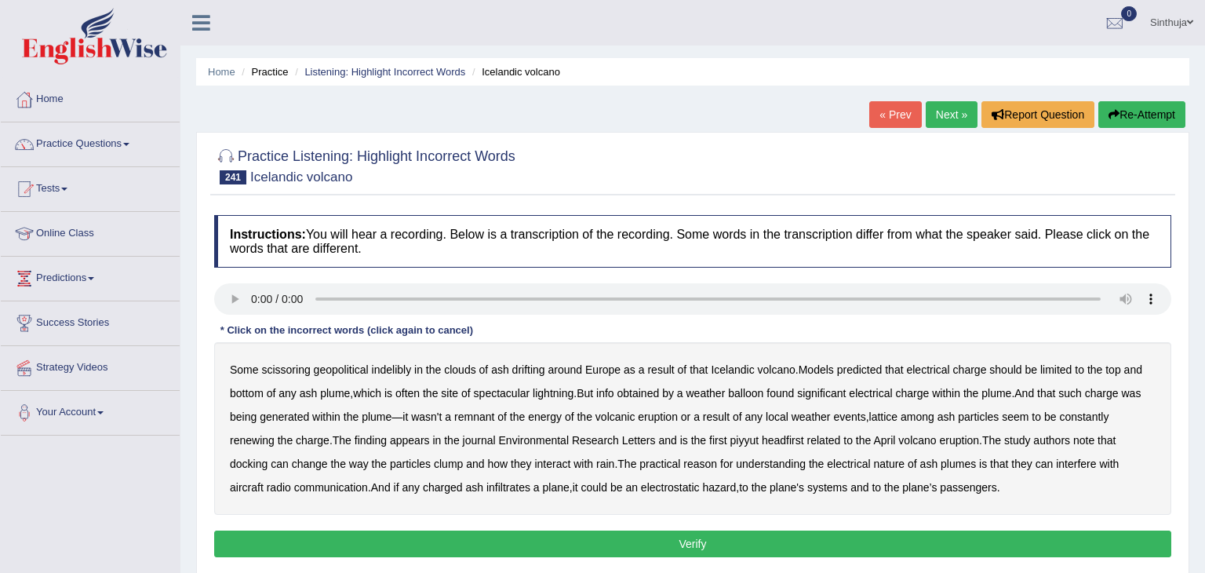
click at [284, 368] on b "scissoring" at bounding box center [285, 369] width 49 height 13
click at [340, 372] on b "geopolitical" at bounding box center [341, 369] width 55 height 13
click at [394, 370] on b "indelibly" at bounding box center [392, 369] width 40 height 13
click at [888, 417] on b "lattice" at bounding box center [883, 416] width 29 height 13
click at [739, 442] on b "piyyut" at bounding box center [745, 440] width 29 height 13
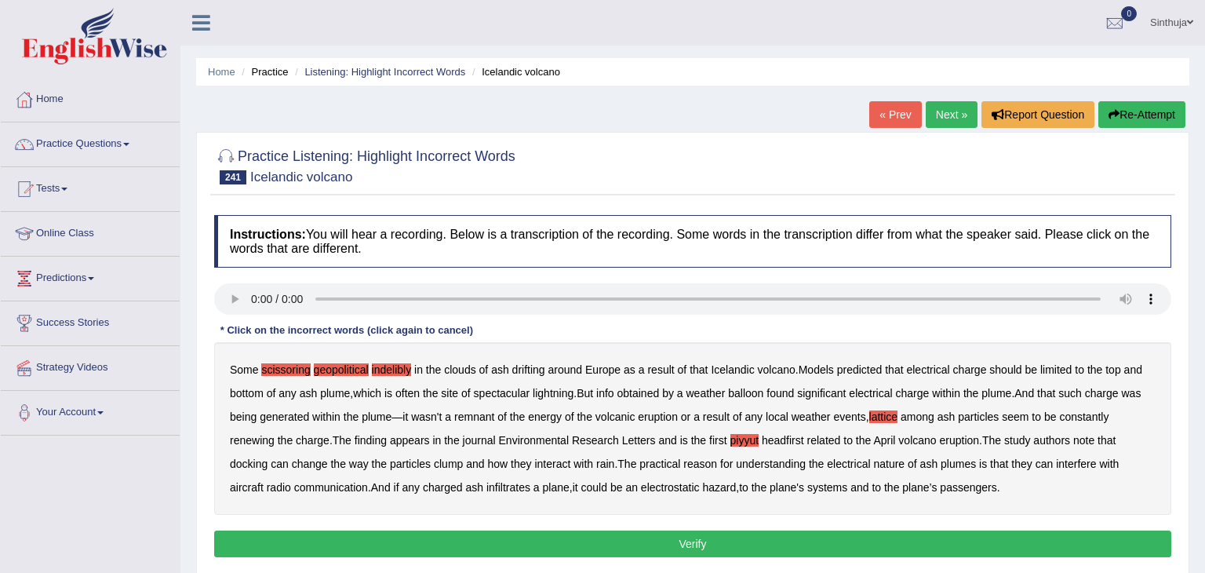
click at [245, 462] on b "docking" at bounding box center [249, 463] width 38 height 13
click at [779, 544] on button "Verify" at bounding box center [692, 543] width 957 height 27
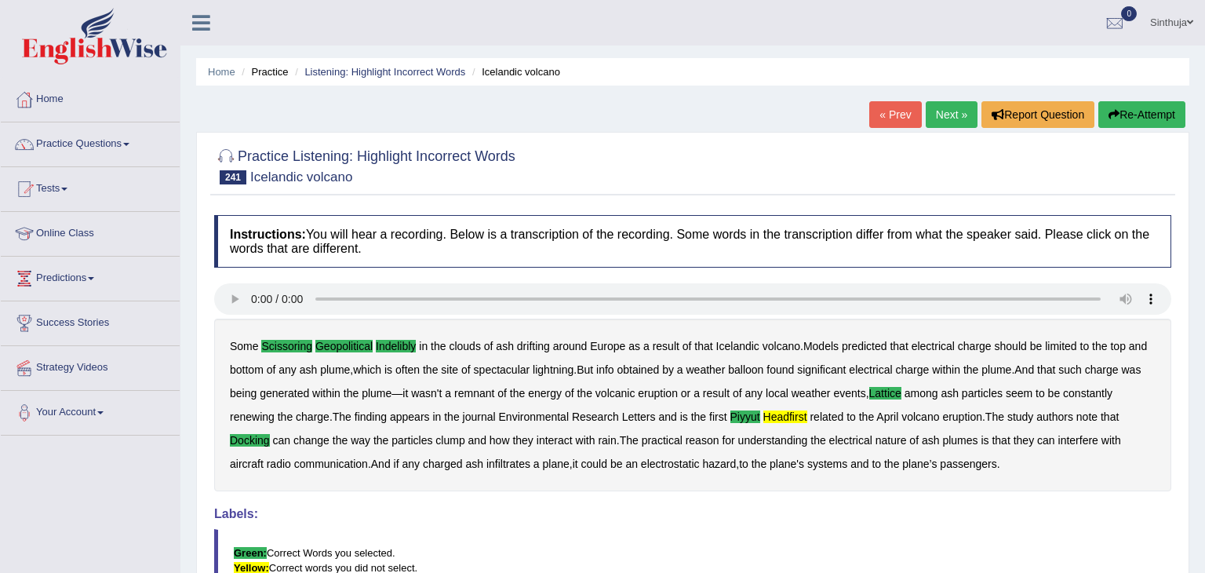
click at [949, 109] on link "Next »" at bounding box center [952, 114] width 52 height 27
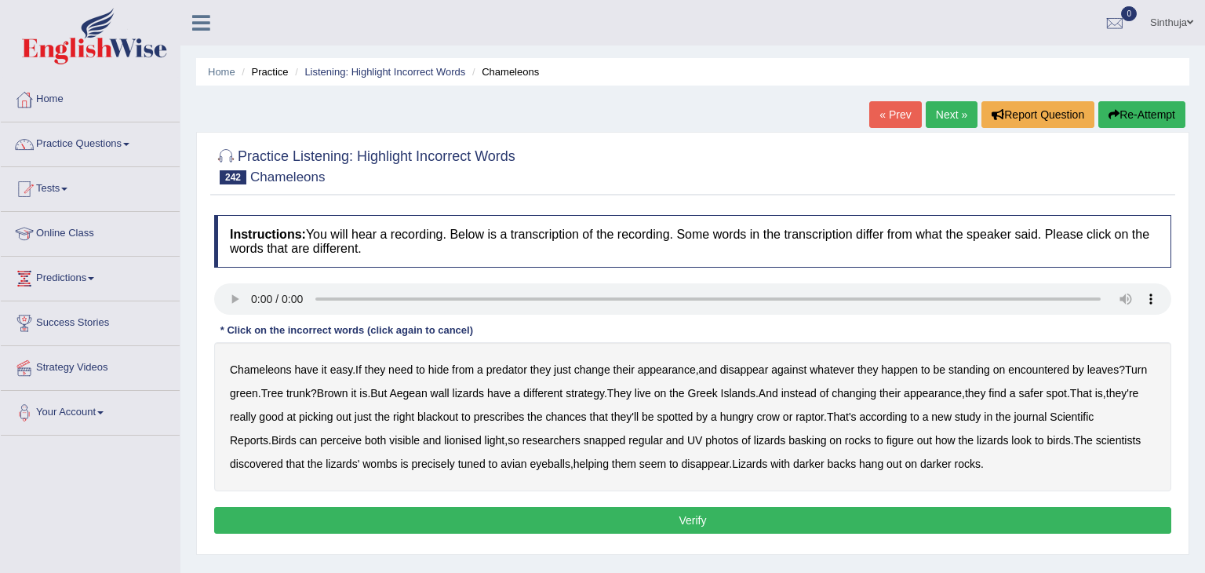
click at [1035, 370] on b "encountered" at bounding box center [1038, 369] width 61 height 13
click at [303, 396] on b "trunk" at bounding box center [298, 393] width 24 height 13
click at [446, 413] on b "blackout" at bounding box center [437, 416] width 41 height 13
click at [505, 415] on b "prescribes" at bounding box center [499, 416] width 51 height 13
click at [444, 443] on b "lionised" at bounding box center [462, 440] width 37 height 13
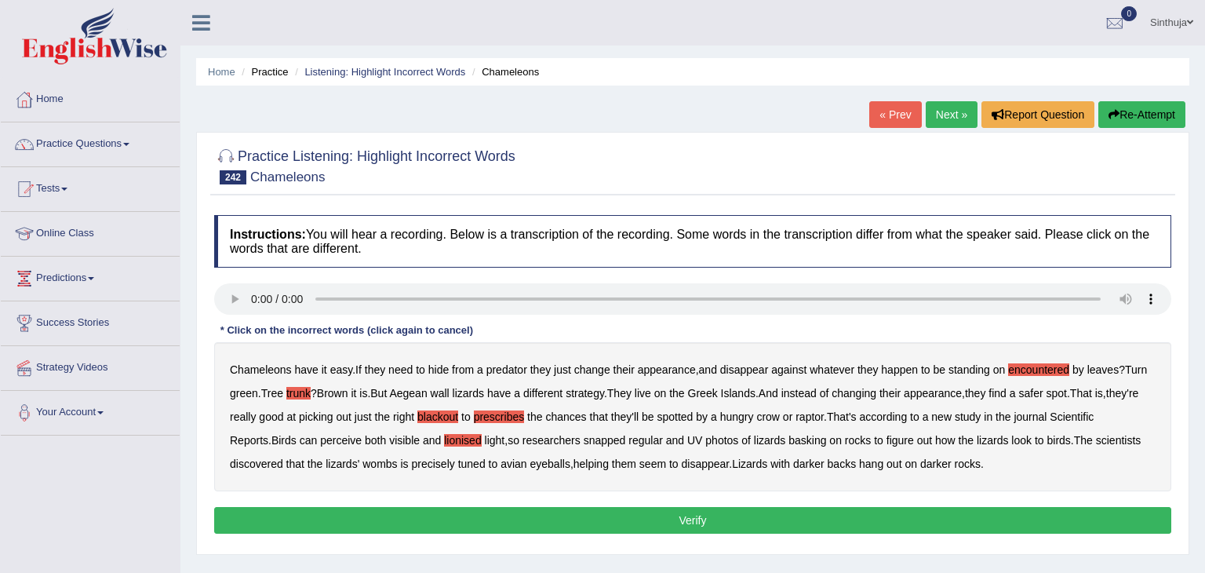
click at [385, 464] on b "wombs" at bounding box center [380, 463] width 35 height 13
click at [792, 523] on button "Verify" at bounding box center [692, 520] width 957 height 27
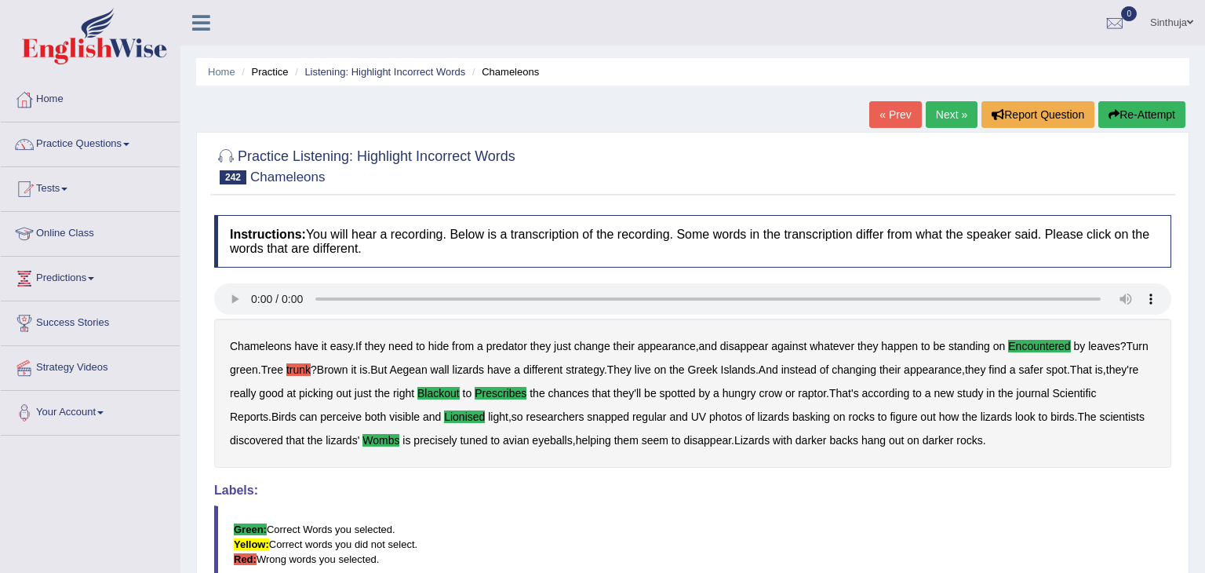
click at [946, 115] on link "Next »" at bounding box center [952, 114] width 52 height 27
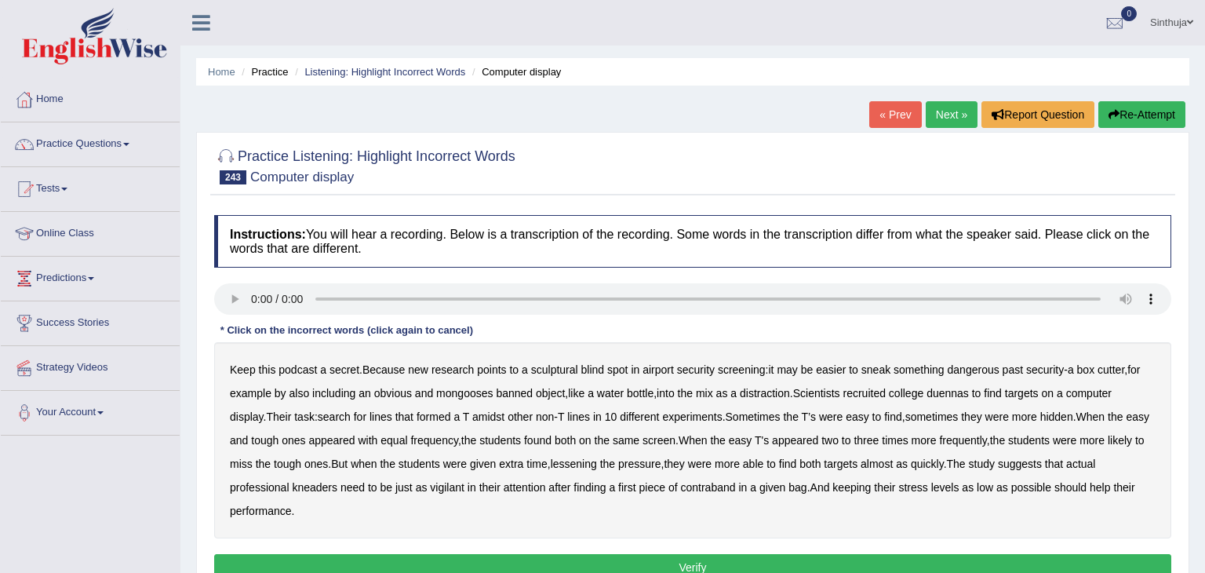
click at [560, 368] on b "sculptural" at bounding box center [554, 369] width 47 height 13
click at [477, 392] on b "mongooses" at bounding box center [464, 393] width 57 height 13
click at [961, 395] on b "duennas" at bounding box center [948, 393] width 42 height 13
click at [315, 490] on b "kneaders" at bounding box center [315, 487] width 46 height 13
click at [855, 560] on button "Verify" at bounding box center [692, 567] width 957 height 27
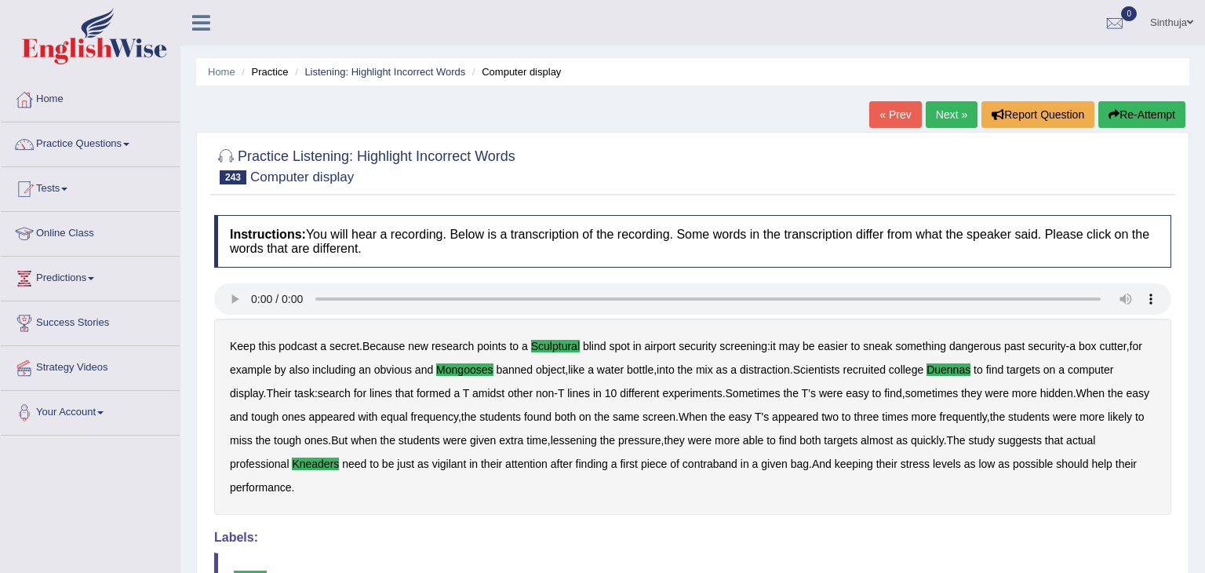
click at [950, 106] on link "Next »" at bounding box center [952, 114] width 52 height 27
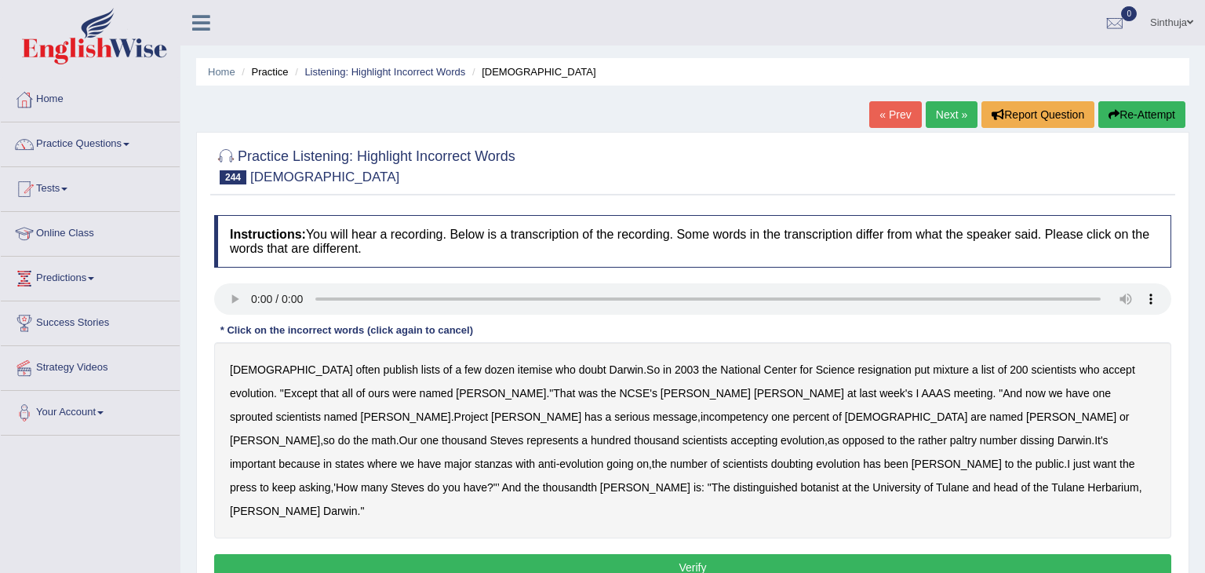
click at [518, 366] on b "itemise" at bounding box center [535, 369] width 35 height 13
click at [858, 370] on b "resignation" at bounding box center [885, 369] width 54 height 13
click at [933, 367] on b "mixture" at bounding box center [951, 369] width 36 height 13
click at [272, 410] on b "sprouted" at bounding box center [251, 416] width 42 height 13
click at [701, 421] on b "incompetency" at bounding box center [734, 416] width 67 height 13
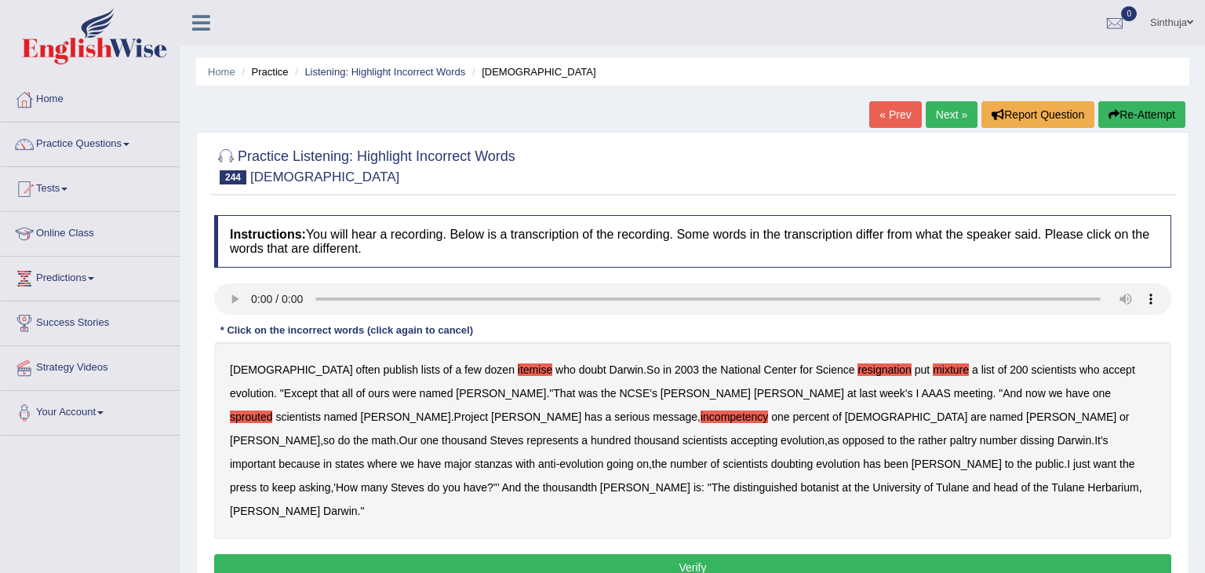
click at [512, 457] on b "stanzas" at bounding box center [494, 463] width 38 height 13
click at [912, 464] on b "wade" at bounding box center [957, 463] width 90 height 13
click at [694, 554] on button "Verify" at bounding box center [692, 567] width 957 height 27
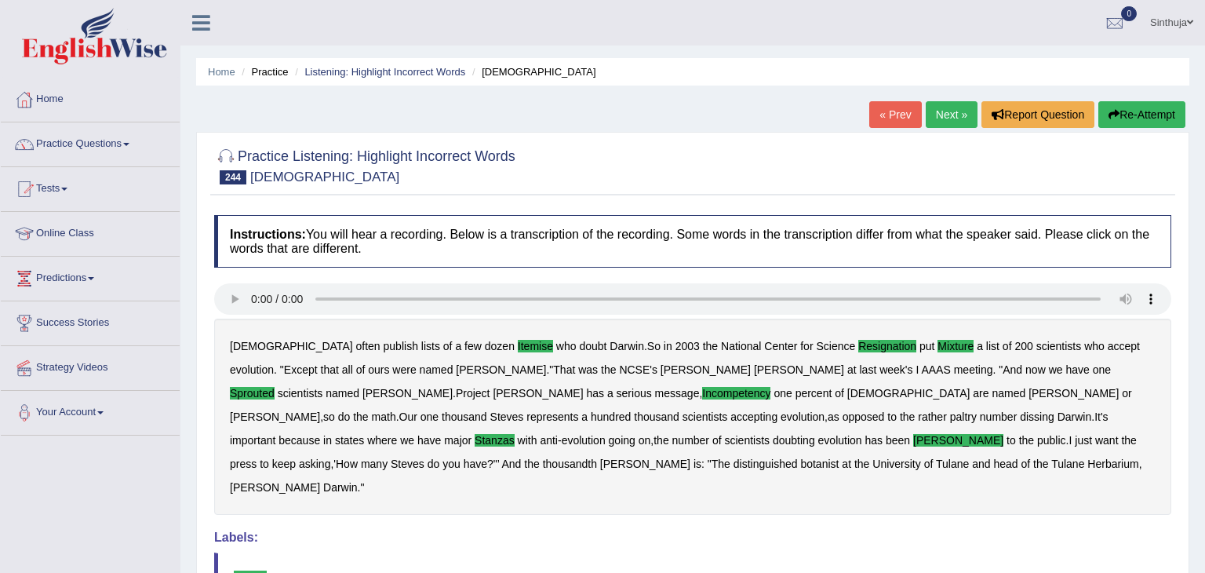
click at [942, 115] on link "Next »" at bounding box center [952, 114] width 52 height 27
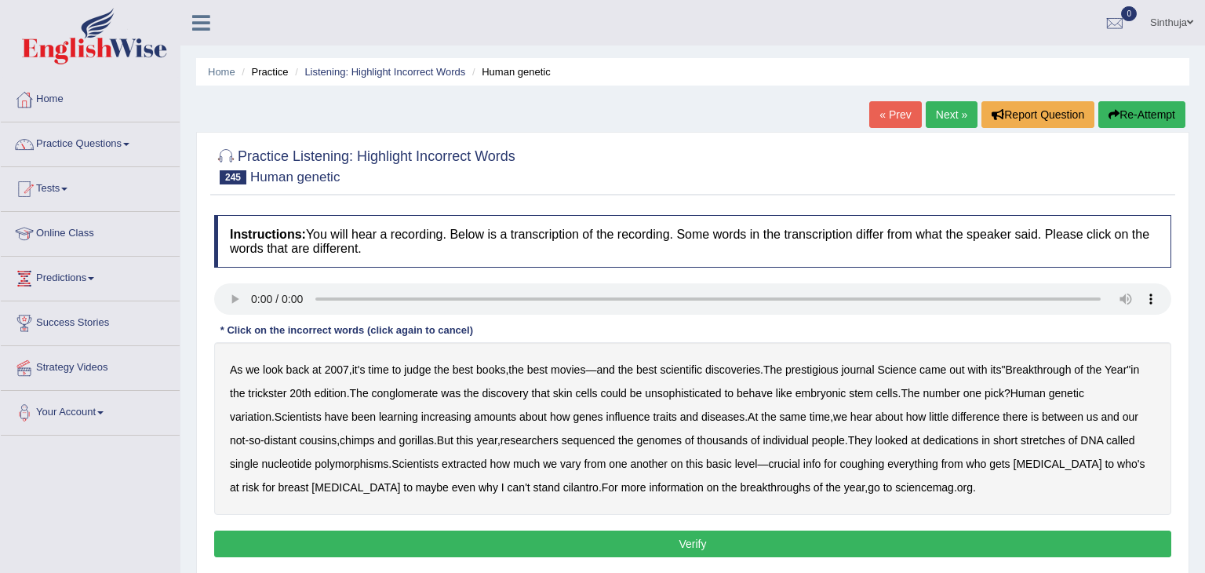
click at [269, 395] on b "trickster" at bounding box center [267, 393] width 38 height 13
click at [417, 393] on b "conglomerate" at bounding box center [405, 393] width 67 height 13
click at [665, 396] on b "unsophisticated" at bounding box center [683, 393] width 76 height 13
click at [925, 439] on b "dedications" at bounding box center [951, 440] width 56 height 13
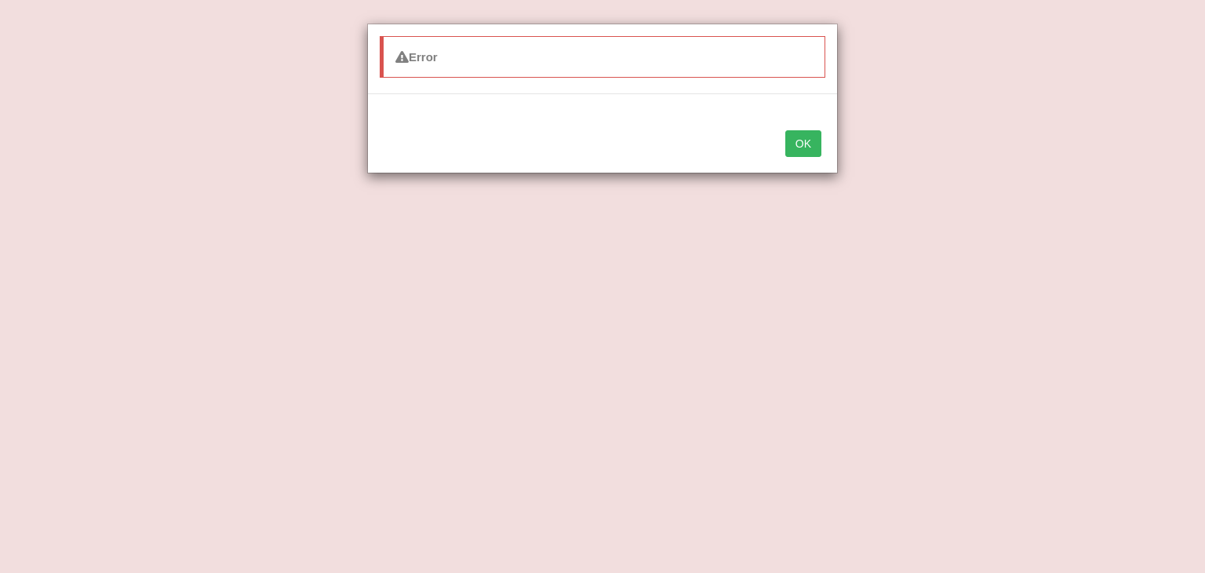
click at [450, 463] on div "Error OK" at bounding box center [602, 286] width 1205 height 573
click at [804, 135] on button "OK" at bounding box center [804, 143] width 36 height 27
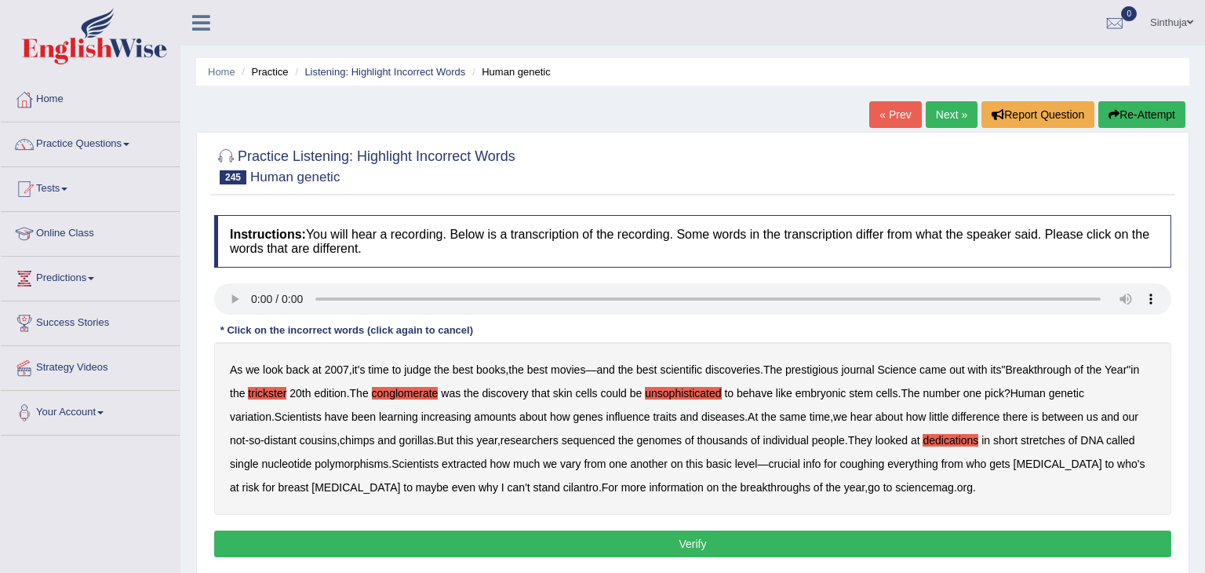
click at [448, 461] on b "extracted" at bounding box center [465, 463] width 46 height 13
click at [841, 465] on b "coughing" at bounding box center [862, 463] width 45 height 13
click at [713, 538] on button "Verify" at bounding box center [692, 543] width 957 height 27
